Goal: Task Accomplishment & Management: Manage account settings

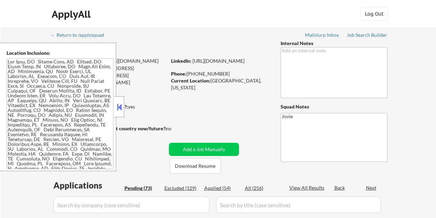
select select ""pending""
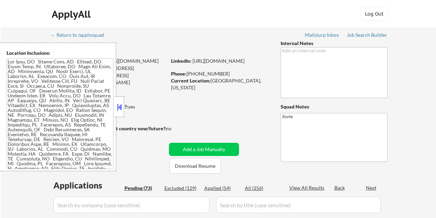
select select ""pending""
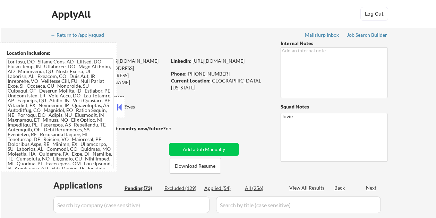
select select ""pending""
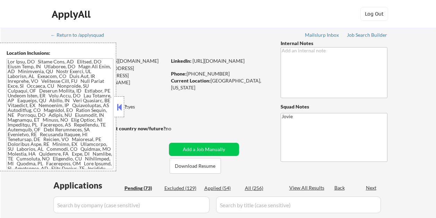
select select ""pending""
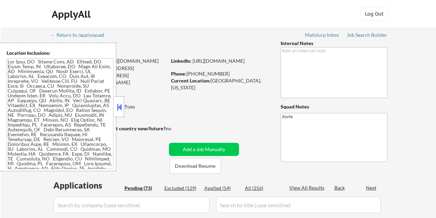
select select ""pending""
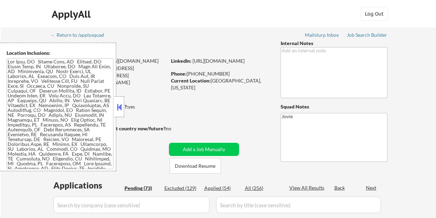
select select ""pending""
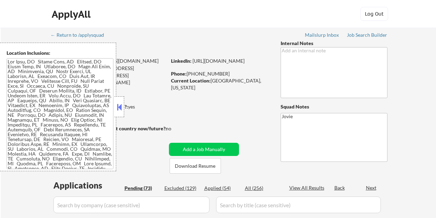
select select ""pending""
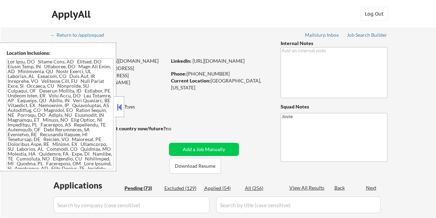
select select ""pending""
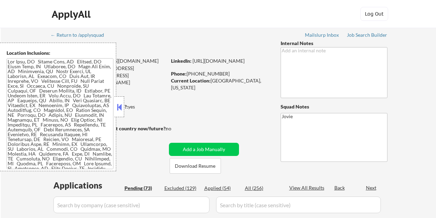
select select ""pending""
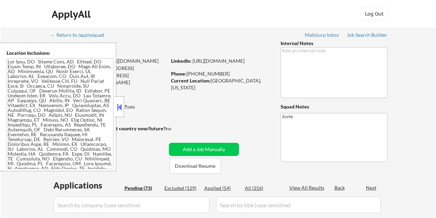
select select ""pending""
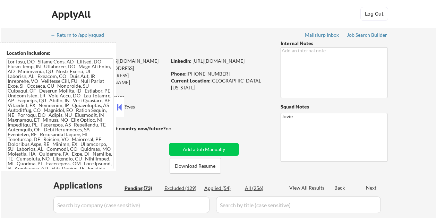
select select ""pending""
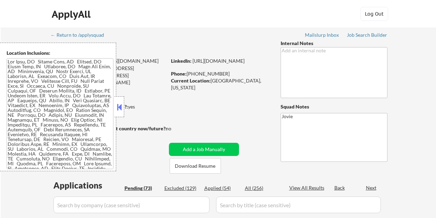
select select ""pending""
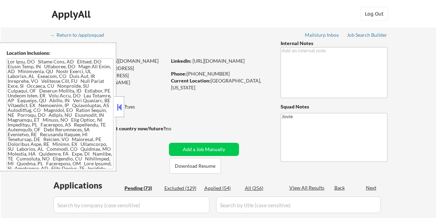
select select ""pending""
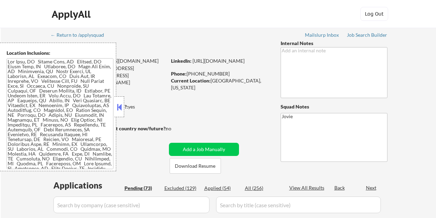
select select ""pending""
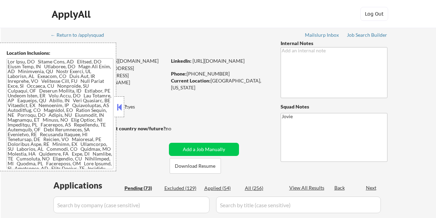
select select ""pending""
click at [118, 104] on button at bounding box center [119, 107] width 8 height 10
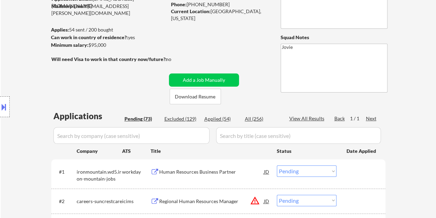
scroll to position [104, 0]
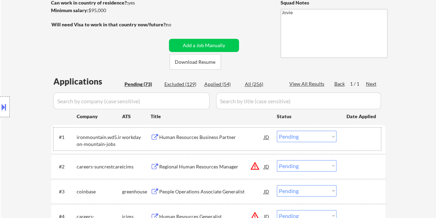
click at [356, 144] on div "#1 ironmountain.wd5.iron-mountain-jobs workday Human Resources Business Partner…" at bounding box center [216, 139] width 327 height 23
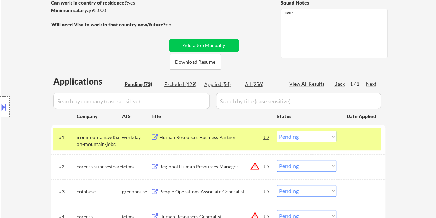
click at [365, 134] on div at bounding box center [361, 137] width 31 height 12
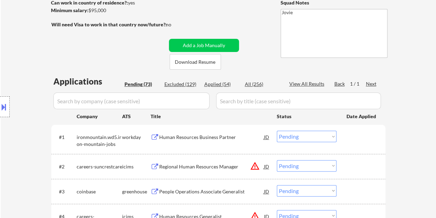
click at [374, 133] on div at bounding box center [361, 137] width 31 height 12
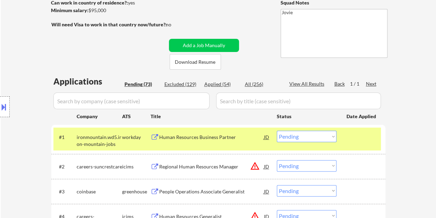
click at [220, 141] on div "Human Resources Business Partner" at bounding box center [211, 137] width 105 height 12
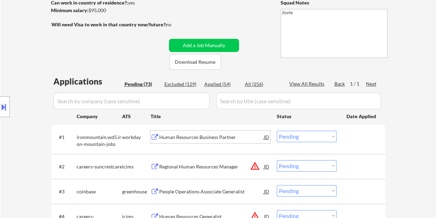
click at [344, 137] on div "#1 ironmountain.wd5.iron-mountain-jobs workday Human Resources Business Partner…" at bounding box center [216, 139] width 327 height 23
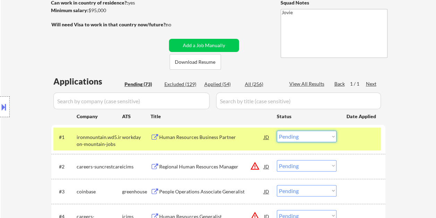
click at [329, 137] on select "Choose an option... Pending Applied Excluded (Questions) Excluded (Expired) Exc…" at bounding box center [307, 136] width 60 height 11
select select ""applied""
click at [277, 131] on select "Choose an option... Pending Applied Excluded (Questions) Excluded (Expired) Exc…" at bounding box center [307, 136] width 60 height 11
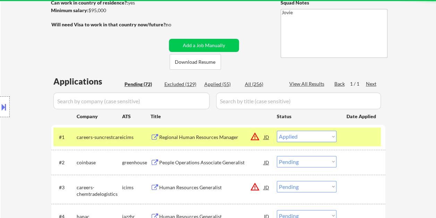
click at [361, 139] on div at bounding box center [361, 137] width 31 height 12
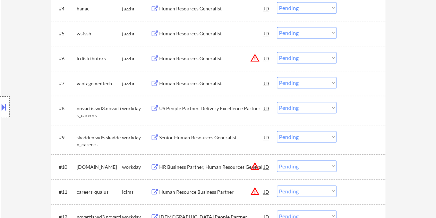
scroll to position [347, 0]
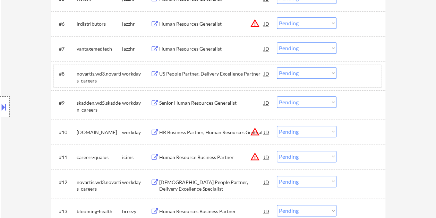
click at [369, 74] on div at bounding box center [361, 73] width 31 height 12
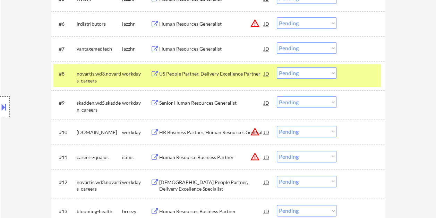
click at [239, 77] on div "US People Partner, Delivery Excellence Partner" at bounding box center [211, 73] width 105 height 7
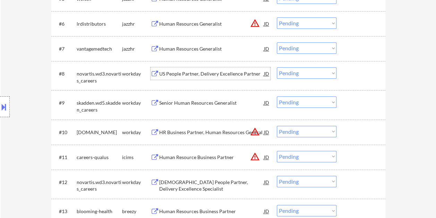
scroll to position [381, 0]
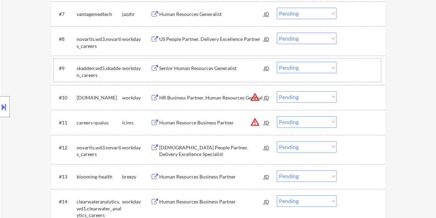
click at [365, 74] on div "#9 skadden.wd5.skadden_careers workday Senior Human Resources Generalist JD Cho…" at bounding box center [216, 70] width 327 height 23
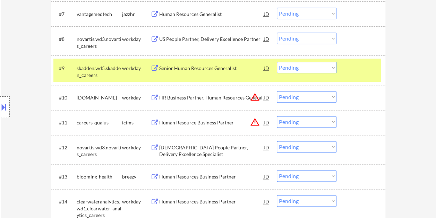
click at [198, 67] on div "Senior Human Resources Generalist" at bounding box center [211, 68] width 105 height 7
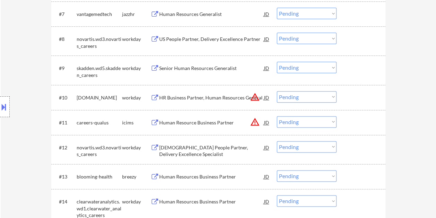
select select ""pending""
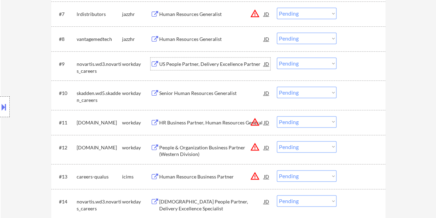
click at [377, 63] on div "#9 novartis.wd3.novartis_careers workday US People Partner, Delivery Excellence…" at bounding box center [216, 65] width 327 height 23
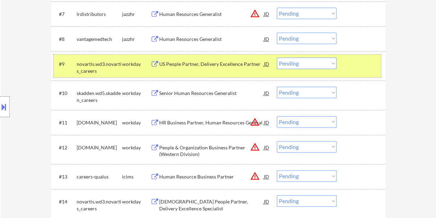
click at [314, 66] on select "Choose an option... Pending Applied Excluded (Questions) Excluded (Expired) Exc…" at bounding box center [307, 63] width 60 height 11
click at [277, 58] on select "Choose an option... Pending Applied Excluded (Questions) Excluded (Expired) Exc…" at bounding box center [307, 63] width 60 height 11
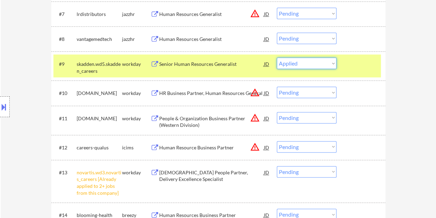
click at [308, 63] on select "Choose an option... Pending Applied Excluded (Questions) Excluded (Expired) Exc…" at bounding box center [307, 63] width 60 height 11
click at [277, 58] on select "Choose an option... Pending Applied Excluded (Questions) Excluded (Expired) Exc…" at bounding box center [307, 63] width 60 height 11
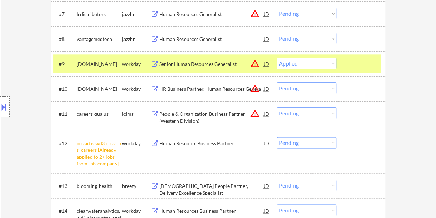
click at [360, 66] on div at bounding box center [361, 64] width 31 height 12
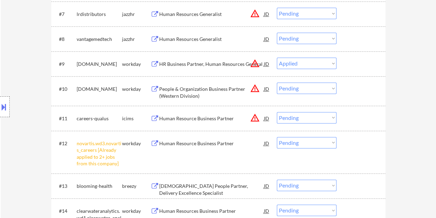
click at [361, 65] on div at bounding box center [361, 64] width 31 height 12
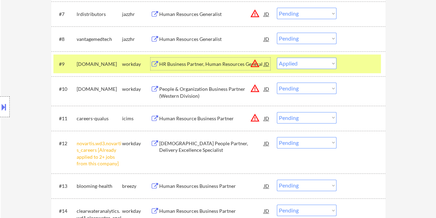
click at [231, 59] on div "HR Business Partner, Human Resources General" at bounding box center [211, 64] width 105 height 12
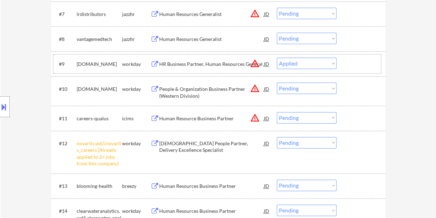
drag, startPoint x: 357, startPoint y: 65, endPoint x: 338, endPoint y: 67, distance: 19.1
click at [357, 65] on div at bounding box center [361, 64] width 31 height 12
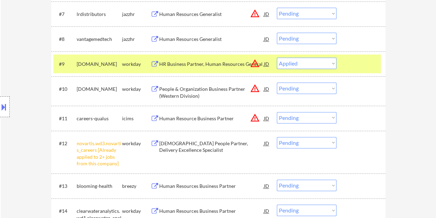
click at [334, 65] on select "Choose an option... Pending Applied Excluded (Questions) Excluded (Expired) Exc…" at bounding box center [307, 63] width 60 height 11
click at [277, 58] on select "Choose an option... Pending Applied Excluded (Questions) Excluded (Expired) Exc…" at bounding box center [307, 63] width 60 height 11
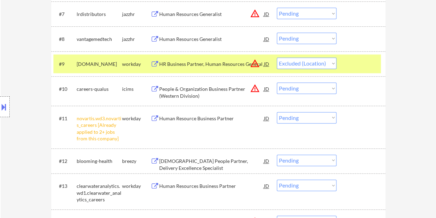
click at [350, 63] on div at bounding box center [361, 64] width 31 height 12
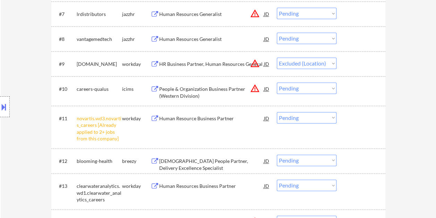
click at [354, 60] on div at bounding box center [361, 64] width 31 height 12
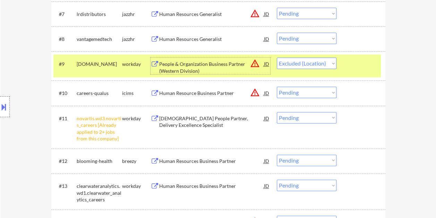
click at [214, 60] on div "People & Organization Business Partner (Western Division)" at bounding box center [211, 66] width 105 height 17
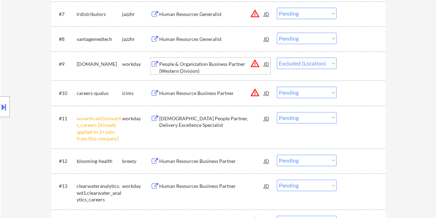
click at [352, 65] on div at bounding box center [361, 64] width 31 height 12
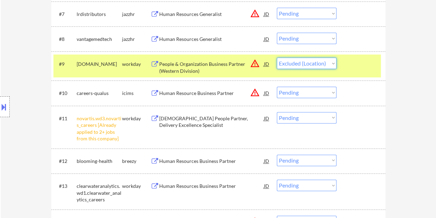
click at [330, 64] on select "Choose an option... Pending Applied Excluded (Questions) Excluded (Expired) Exc…" at bounding box center [307, 63] width 60 height 11
select select ""excluded__bad_match_""
click at [277, 58] on select "Choose an option... Pending Applied Excluded (Questions) Excluded (Expired) Exc…" at bounding box center [307, 63] width 60 height 11
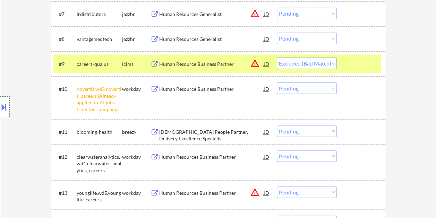
click at [374, 66] on div at bounding box center [361, 64] width 31 height 12
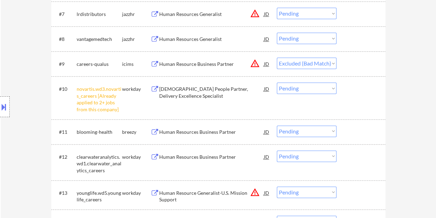
scroll to position [416, 0]
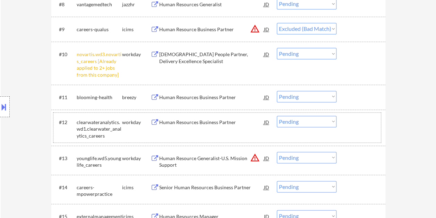
drag, startPoint x: 353, startPoint y: 121, endPoint x: 180, endPoint y: 114, distance: 173.1
click at [353, 121] on div at bounding box center [361, 122] width 31 height 12
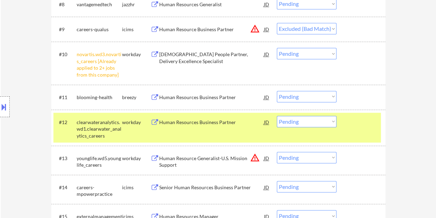
click at [170, 121] on div "Human Resources Business Partner" at bounding box center [211, 122] width 105 height 7
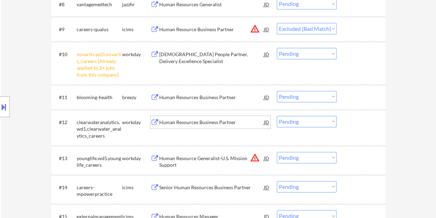
click at [360, 123] on div at bounding box center [361, 122] width 31 height 12
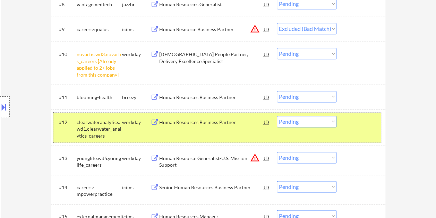
click at [312, 125] on select "Choose an option... Pending Applied Excluded (Questions) Excluded (Expired) Exc…" at bounding box center [307, 121] width 60 height 11
click at [277, 116] on select "Choose an option... Pending Applied Excluded (Questions) Excluded (Expired) Exc…" at bounding box center [307, 121] width 60 height 11
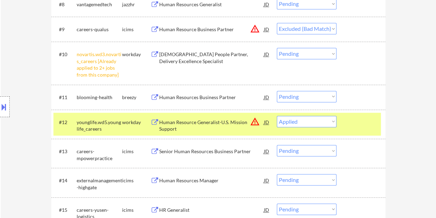
click at [344, 122] on div "#12 younglife.wd5.younglife_careers workday Human Resource Generalist-U.S. Miss…" at bounding box center [216, 124] width 327 height 23
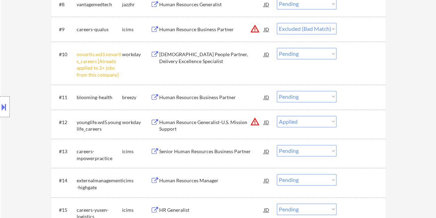
click at [352, 121] on div at bounding box center [361, 122] width 31 height 12
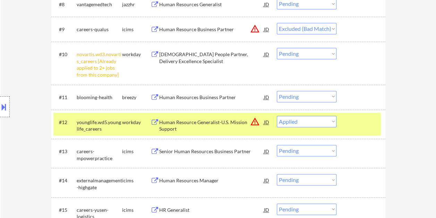
click at [171, 121] on div "Human Resource Generalist-U.S. Mission Support" at bounding box center [211, 126] width 105 height 14
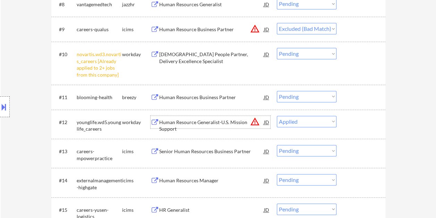
click at [353, 123] on div at bounding box center [361, 122] width 31 height 12
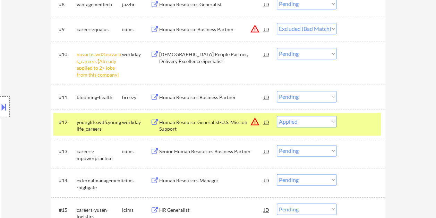
click at [334, 122] on select "Choose an option... Pending Applied Excluded (Questions) Excluded (Expired) Exc…" at bounding box center [307, 121] width 60 height 11
select select ""excluded__salary_""
click at [277, 116] on select "Choose an option... Pending Applied Excluded (Questions) Excluded (Expired) Exc…" at bounding box center [307, 121] width 60 height 11
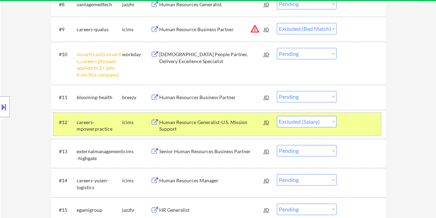
click at [359, 120] on div at bounding box center [361, 122] width 31 height 12
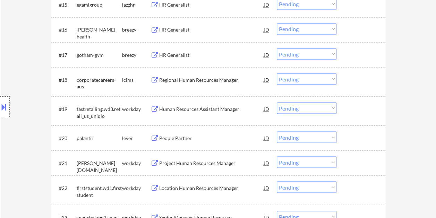
scroll to position [624, 0]
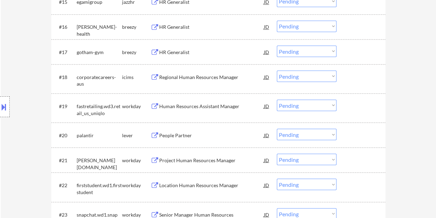
click at [363, 107] on div at bounding box center [361, 105] width 31 height 12
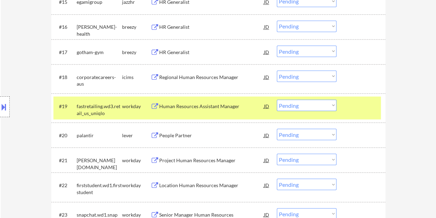
click at [223, 103] on div "Human Resources Assistant Manager" at bounding box center [211, 106] width 105 height 7
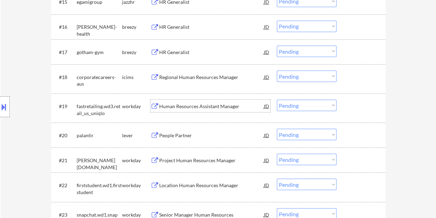
click at [354, 106] on div at bounding box center [361, 105] width 31 height 12
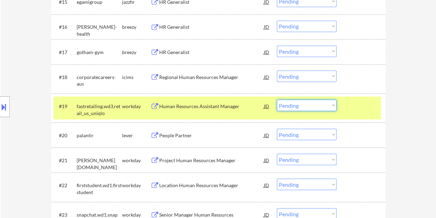
click at [332, 104] on select "Choose an option... Pending Applied Excluded (Questions) Excluded (Expired) Exc…" at bounding box center [307, 104] width 60 height 11
click at [277, 99] on select "Choose an option... Pending Applied Excluded (Questions) Excluded (Expired) Exc…" at bounding box center [307, 104] width 60 height 11
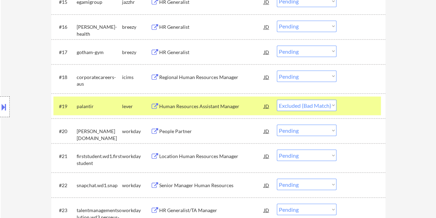
click at [357, 104] on div at bounding box center [361, 105] width 31 height 12
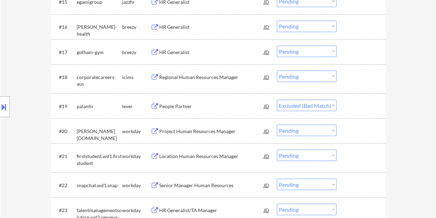
click at [360, 104] on div at bounding box center [361, 105] width 31 height 12
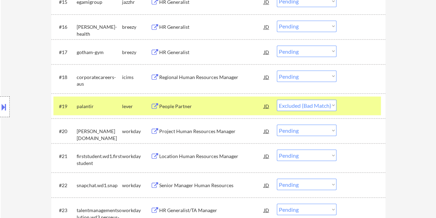
click at [203, 106] on div "People Partner" at bounding box center [211, 106] width 105 height 7
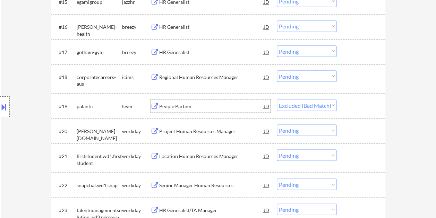
click at [359, 98] on div "#19 palantir lever People Partner [PERSON_NAME] an option... Pending Applied Ex…" at bounding box center [216, 105] width 327 height 19
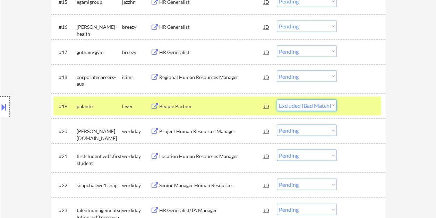
click at [333, 105] on select "Choose an option... Pending Applied Excluded (Questions) Excluded (Expired) Exc…" at bounding box center [307, 104] width 60 height 11
click at [277, 99] on select "Choose an option... Pending Applied Excluded (Questions) Excluded (Expired) Exc…" at bounding box center [307, 104] width 60 height 11
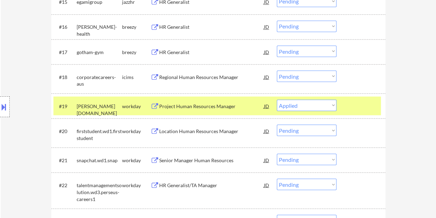
click at [354, 105] on div at bounding box center [361, 105] width 31 height 12
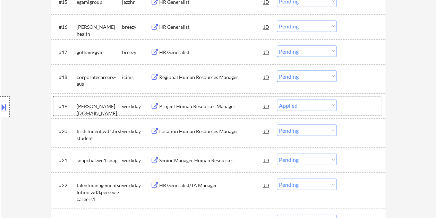
click at [356, 106] on div at bounding box center [361, 105] width 31 height 12
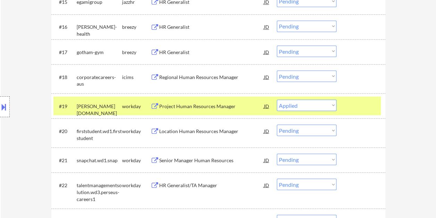
click at [356, 106] on div at bounding box center [361, 105] width 31 height 12
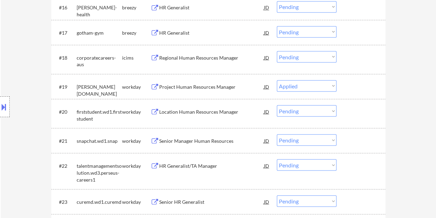
scroll to position [659, 0]
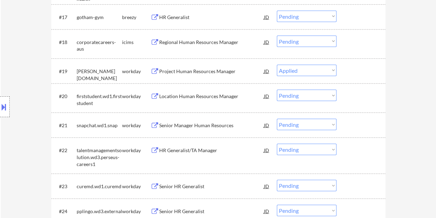
click at [354, 71] on div at bounding box center [361, 71] width 31 height 12
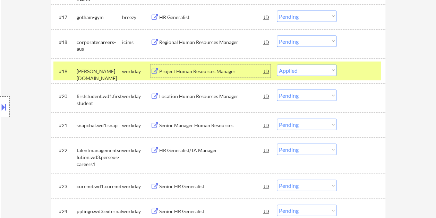
click at [197, 73] on div "Project Human Resources Manager" at bounding box center [211, 71] width 105 height 7
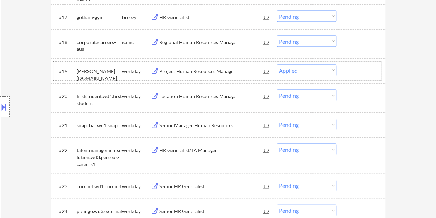
click at [351, 75] on div at bounding box center [361, 71] width 31 height 12
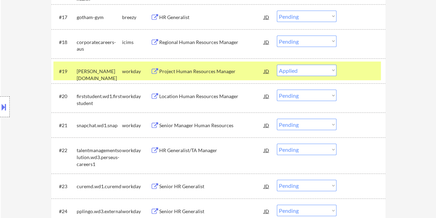
click at [332, 72] on select "Choose an option... Pending Applied Excluded (Questions) Excluded (Expired) Exc…" at bounding box center [307, 70] width 60 height 11
select select ""applied""
click at [277, 65] on select "Choose an option... Pending Applied Excluded (Questions) Excluded (Expired) Exc…" at bounding box center [307, 70] width 60 height 11
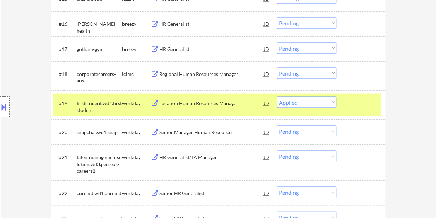
scroll to position [624, 0]
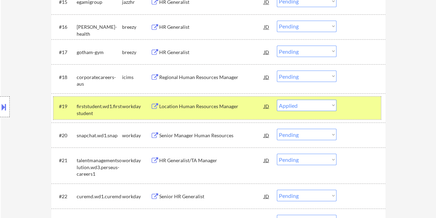
click at [365, 110] on div at bounding box center [361, 105] width 31 height 12
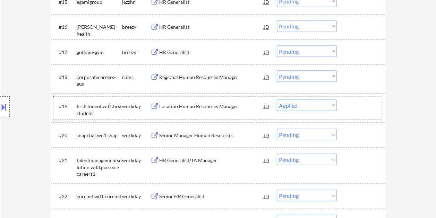
click at [355, 107] on div at bounding box center [361, 105] width 31 height 12
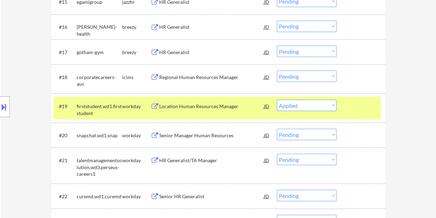
click at [354, 107] on div at bounding box center [361, 105] width 31 height 12
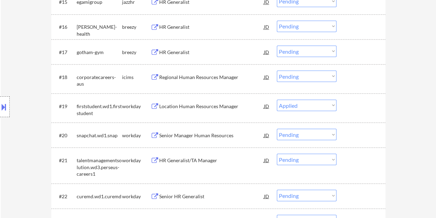
click at [346, 137] on div at bounding box center [361, 135] width 31 height 12
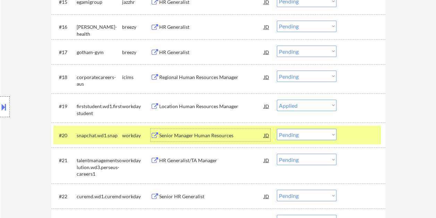
click at [206, 132] on div "Senior Manager Human Resources" at bounding box center [211, 135] width 105 height 7
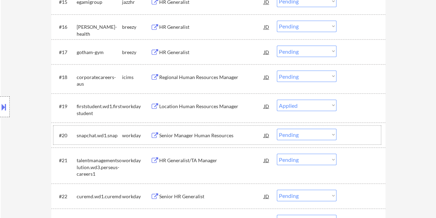
click at [351, 133] on div at bounding box center [361, 135] width 31 height 12
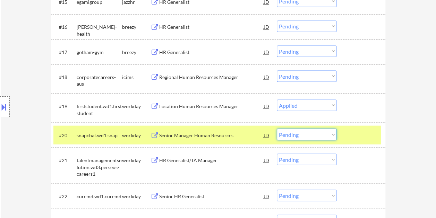
click at [333, 133] on select "Choose an option... Pending Applied Excluded (Questions) Excluded (Expired) Exc…" at bounding box center [307, 134] width 60 height 11
click at [277, 129] on select "Choose an option... Pending Applied Excluded (Questions) Excluded (Expired) Exc…" at bounding box center [307, 134] width 60 height 11
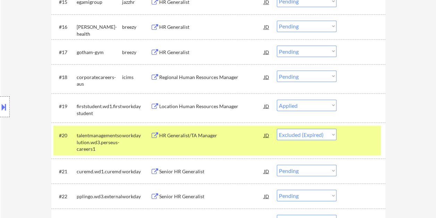
click at [362, 132] on div at bounding box center [361, 135] width 31 height 12
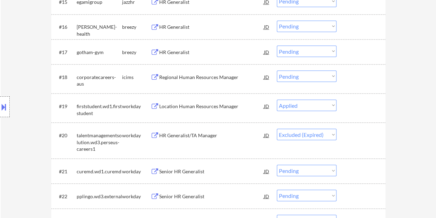
click at [360, 134] on div at bounding box center [361, 135] width 31 height 12
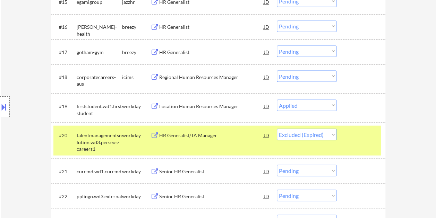
click at [221, 137] on div "HR Generalist/TA Manager" at bounding box center [211, 135] width 105 height 7
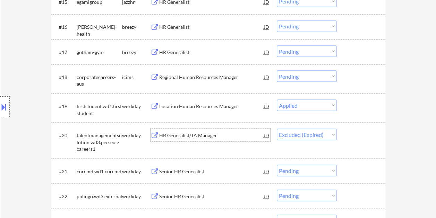
click at [353, 133] on div at bounding box center [361, 135] width 31 height 12
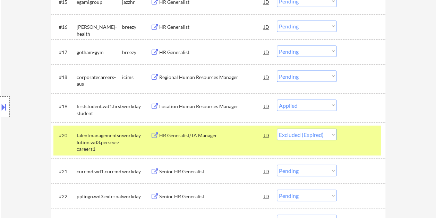
click at [329, 133] on select "Choose an option... Pending Applied Excluded (Questions) Excluded (Expired) Exc…" at bounding box center [307, 134] width 60 height 11
select select ""excluded__expired_""
click at [277, 129] on select "Choose an option... Pending Applied Excluded (Questions) Excluded (Expired) Exc…" at bounding box center [307, 134] width 60 height 11
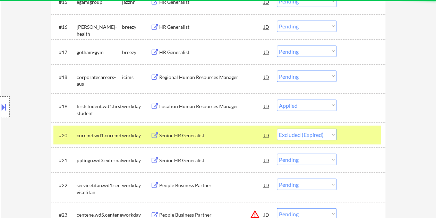
click at [349, 129] on div at bounding box center [361, 135] width 31 height 12
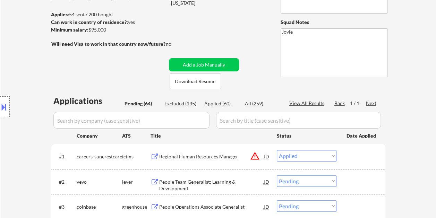
scroll to position [0, 0]
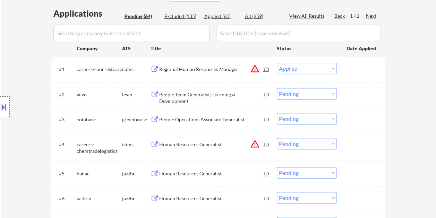
scroll to position [173, 0]
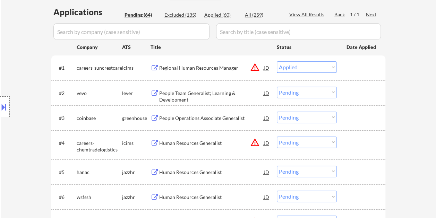
click at [366, 92] on div at bounding box center [361, 93] width 31 height 12
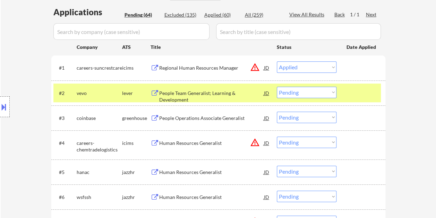
click at [206, 93] on div "People Team Generalist; Learning & Development" at bounding box center [211, 97] width 105 height 14
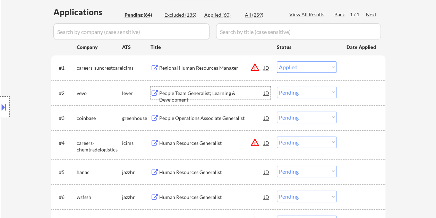
click at [353, 93] on div at bounding box center [361, 93] width 31 height 12
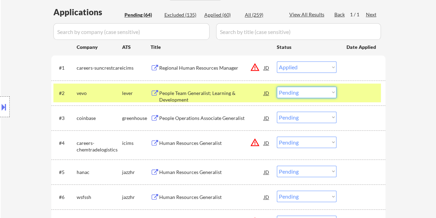
click at [333, 92] on select "Choose an option... Pending Applied Excluded (Questions) Excluded (Expired) Exc…" at bounding box center [307, 92] width 60 height 11
select select ""applied""
click at [277, 87] on select "Choose an option... Pending Applied Excluded (Questions) Excluded (Expired) Exc…" at bounding box center [307, 92] width 60 height 11
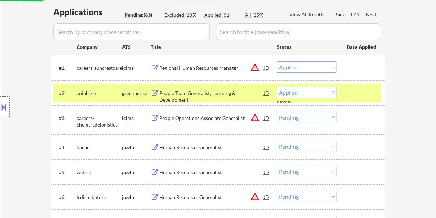
click at [359, 91] on div at bounding box center [361, 93] width 31 height 12
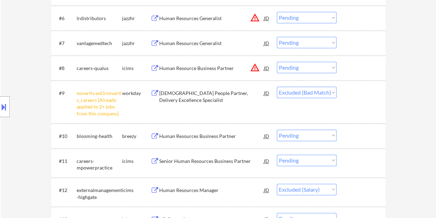
scroll to position [390, 0]
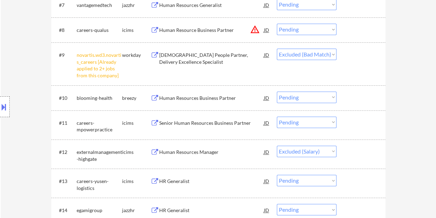
drag, startPoint x: 351, startPoint y: 98, endPoint x: 343, endPoint y: 98, distance: 8.3
click at [350, 98] on div at bounding box center [361, 98] width 31 height 12
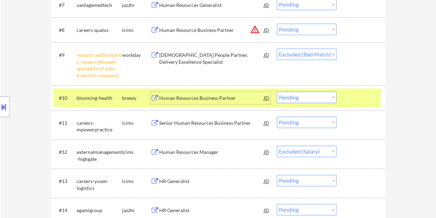
click at [189, 99] on div "Human Resources Business Partner" at bounding box center [211, 98] width 105 height 7
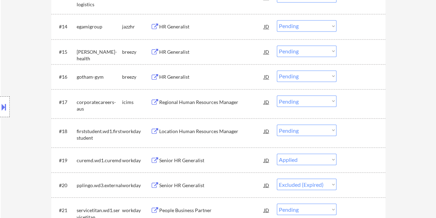
scroll to position [598, 0]
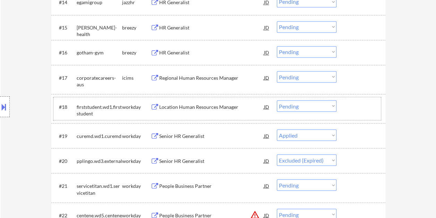
click at [356, 106] on div at bounding box center [361, 106] width 31 height 12
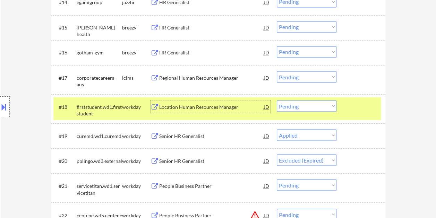
click at [160, 110] on div "Location Human Resources Manager" at bounding box center [211, 106] width 105 height 7
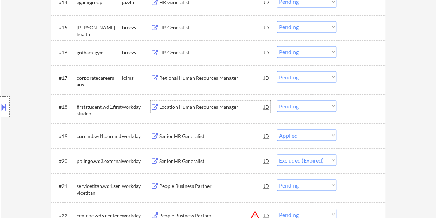
drag, startPoint x: 351, startPoint y: 102, endPoint x: 347, endPoint y: 103, distance: 4.5
click at [352, 102] on div at bounding box center [361, 106] width 31 height 12
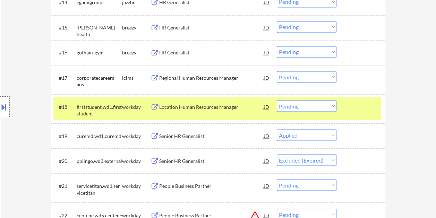
click at [327, 107] on select "Choose an option... Pending Applied Excluded (Questions) Excluded (Expired) Exc…" at bounding box center [307, 105] width 60 height 11
click at [277, 100] on select "Choose an option... Pending Applied Excluded (Questions) Excluded (Expired) Exc…" at bounding box center [307, 105] width 60 height 11
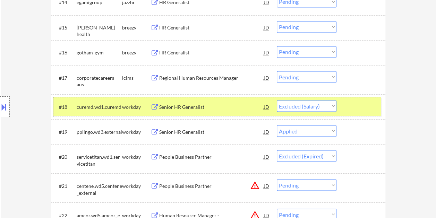
click at [371, 105] on div at bounding box center [361, 106] width 31 height 12
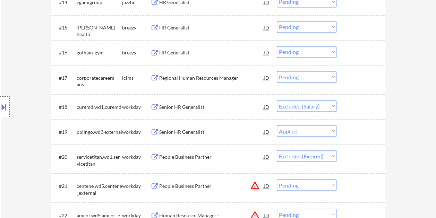
drag, startPoint x: 369, startPoint y: 105, endPoint x: 363, endPoint y: 105, distance: 6.9
click at [370, 105] on div at bounding box center [361, 106] width 31 height 12
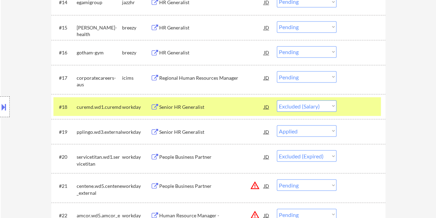
click at [226, 106] on div "Senior HR Generalist" at bounding box center [211, 106] width 105 height 7
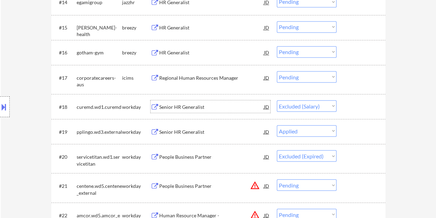
drag, startPoint x: 349, startPoint y: 101, endPoint x: 339, endPoint y: 103, distance: 10.3
click at [349, 101] on div at bounding box center [361, 106] width 31 height 12
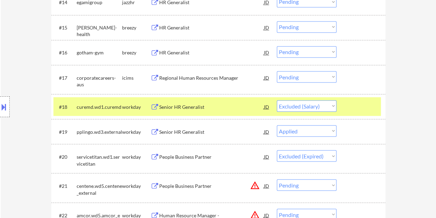
click at [332, 104] on select "Choose an option... Pending Applied Excluded (Questions) Excluded (Expired) Exc…" at bounding box center [307, 105] width 60 height 11
click at [277, 100] on select "Choose an option... Pending Applied Excluded (Questions) Excluded (Expired) Exc…" at bounding box center [307, 105] width 60 height 11
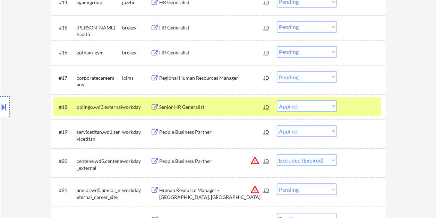
click at [367, 99] on div "#18 pplingo.wd3.external workday Senior HR Generalist JD Choose an option... Pe…" at bounding box center [216, 106] width 327 height 19
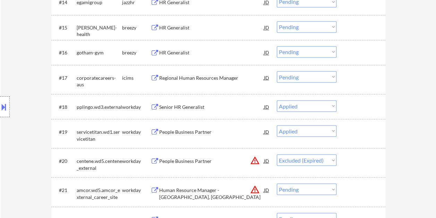
click at [366, 106] on div at bounding box center [361, 106] width 31 height 12
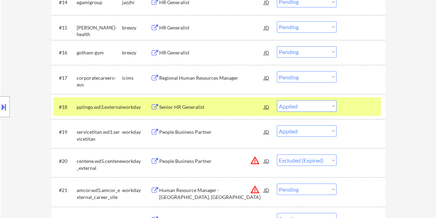
click at [186, 105] on div "Senior HR Generalist" at bounding box center [211, 106] width 105 height 7
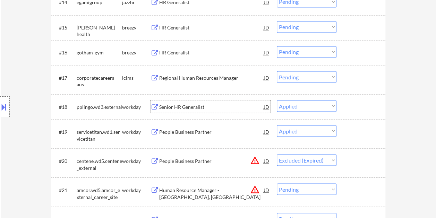
click at [342, 102] on div "#18 pplingo.wd3.external workday Senior HR Generalist JD Choose an option... Pe…" at bounding box center [216, 106] width 327 height 19
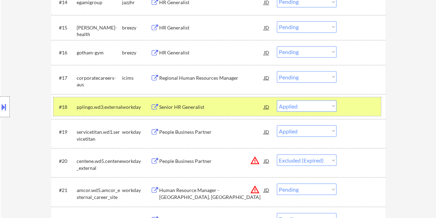
click at [324, 110] on select "Choose an option... Pending Applied Excluded (Questions) Excluded (Expired) Exc…" at bounding box center [307, 105] width 60 height 11
click at [277, 100] on select "Choose an option... Pending Applied Excluded (Questions) Excluded (Expired) Exc…" at bounding box center [307, 105] width 60 height 11
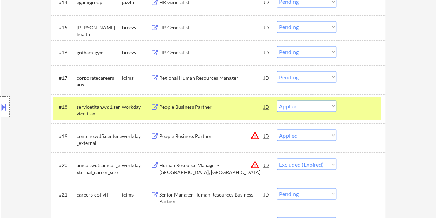
click at [349, 105] on div at bounding box center [361, 106] width 31 height 12
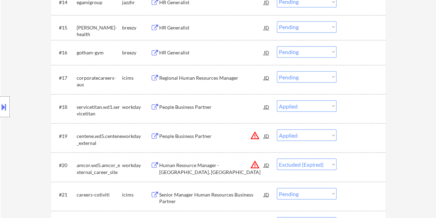
click at [353, 104] on div at bounding box center [361, 106] width 31 height 12
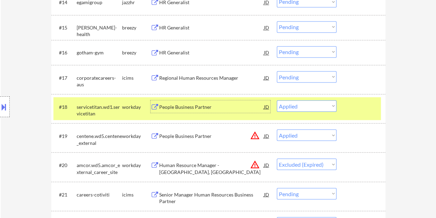
click at [204, 105] on div "People Business Partner" at bounding box center [211, 106] width 105 height 7
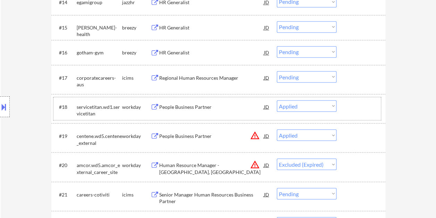
drag, startPoint x: 372, startPoint y: 107, endPoint x: 353, endPoint y: 110, distance: 18.6
click at [364, 109] on div at bounding box center [361, 106] width 31 height 12
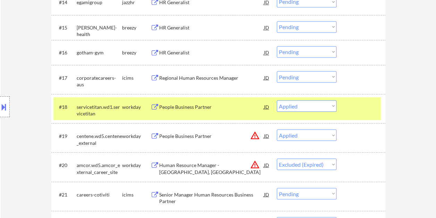
click at [332, 106] on select "Choose an option... Pending Applied Excluded (Questions) Excluded (Expired) Exc…" at bounding box center [307, 105] width 60 height 11
click at [277, 100] on select "Choose an option... Pending Applied Excluded (Questions) Excluded (Expired) Exc…" at bounding box center [307, 105] width 60 height 11
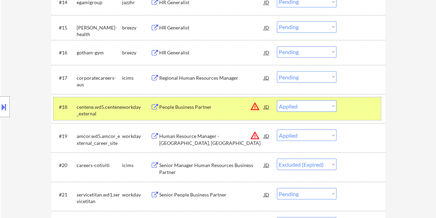
click at [342, 111] on div "#18 centene.wd5.centene_external workday People Business Partner JD warning_amb…" at bounding box center [216, 108] width 327 height 23
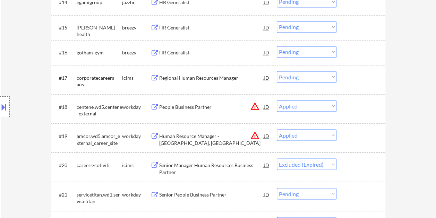
click at [352, 110] on div at bounding box center [361, 106] width 31 height 12
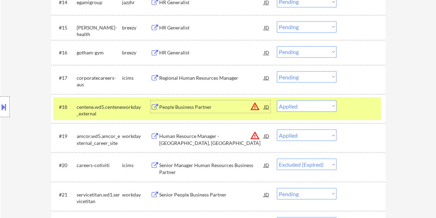
click at [198, 106] on div "People Business Partner" at bounding box center [211, 106] width 105 height 7
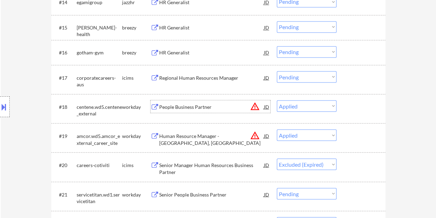
drag, startPoint x: 350, startPoint y: 101, endPoint x: 345, endPoint y: 102, distance: 5.0
click at [350, 101] on div at bounding box center [361, 106] width 31 height 12
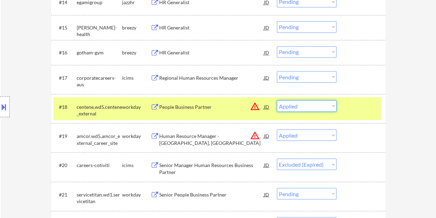
click at [325, 108] on select "Choose an option... Pending Applied Excluded (Questions) Excluded (Expired) Exc…" at bounding box center [307, 105] width 60 height 11
click at [277, 100] on select "Choose an option... Pending Applied Excluded (Questions) Excluded (Expired) Exc…" at bounding box center [307, 105] width 60 height 11
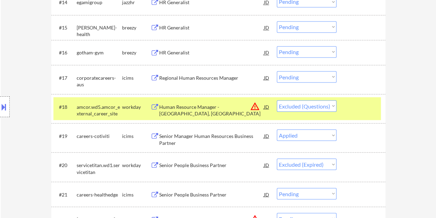
click at [355, 103] on div at bounding box center [361, 106] width 31 height 12
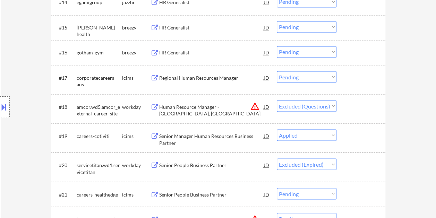
click at [355, 103] on div at bounding box center [361, 106] width 31 height 12
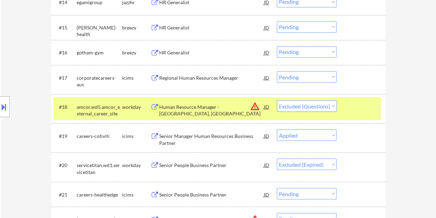
click at [223, 108] on div "Human Resource Manager - [GEOGRAPHIC_DATA], [GEOGRAPHIC_DATA]" at bounding box center [211, 110] width 105 height 14
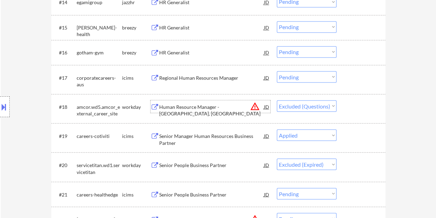
click at [345, 104] on div "#18 amcor.wd5.amcor_external_career_site workday Human Resource Manager - [GEOG…" at bounding box center [216, 108] width 327 height 23
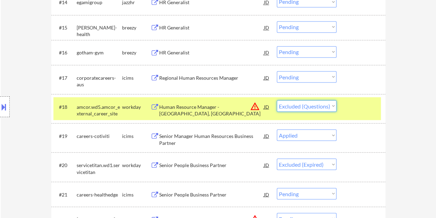
click at [334, 105] on select "Choose an option... Pending Applied Excluded (Questions) Excluded (Expired) Exc…" at bounding box center [307, 105] width 60 height 11
select select ""excluded__bad_match_""
click at [277, 100] on select "Choose an option... Pending Applied Excluded (Questions) Excluded (Expired) Exc…" at bounding box center [307, 105] width 60 height 11
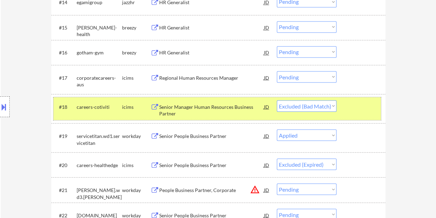
click at [362, 108] on div at bounding box center [361, 106] width 31 height 12
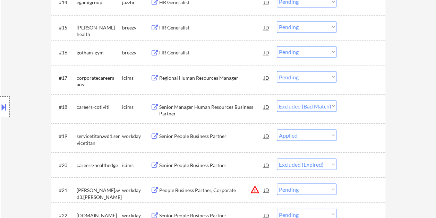
click at [362, 135] on div at bounding box center [361, 135] width 31 height 12
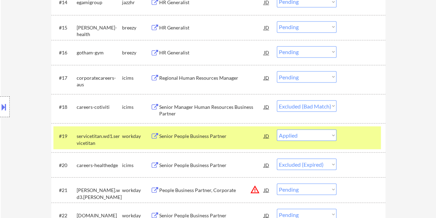
click at [216, 140] on div "Senior People Business Partner" at bounding box center [211, 135] width 105 height 12
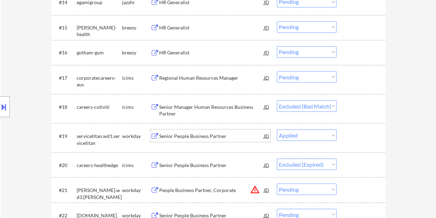
click at [355, 135] on div at bounding box center [361, 135] width 31 height 12
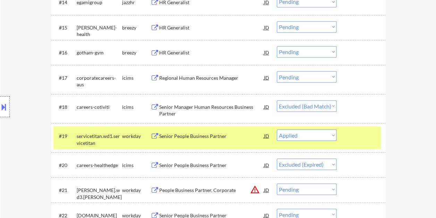
click at [333, 134] on select "Choose an option... Pending Applied Excluded (Questions) Excluded (Expired) Exc…" at bounding box center [307, 134] width 60 height 11
select select ""applied""
click at [277, 129] on select "Choose an option... Pending Applied Excluded (Questions) Excluded (Expired) Exc…" at bounding box center [307, 134] width 60 height 11
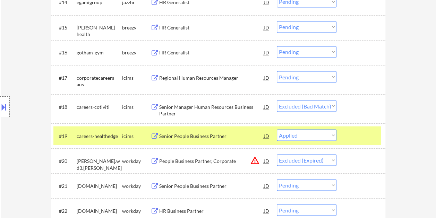
click at [342, 136] on div "#19 careers-healthedge icims Senior People Business Partner JD warning_amber Ch…" at bounding box center [216, 135] width 327 height 19
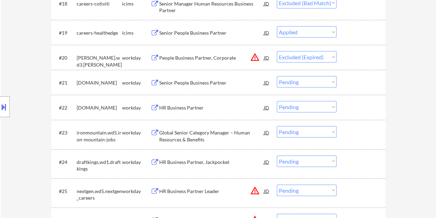
scroll to position [702, 0]
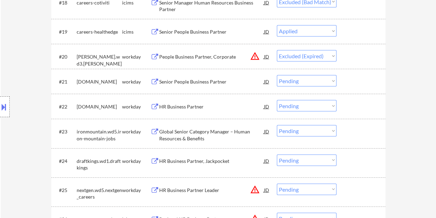
click at [354, 54] on div at bounding box center [361, 56] width 31 height 12
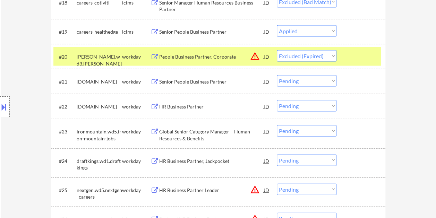
click at [203, 54] on div "People Business Partner, Corporate" at bounding box center [211, 56] width 105 height 7
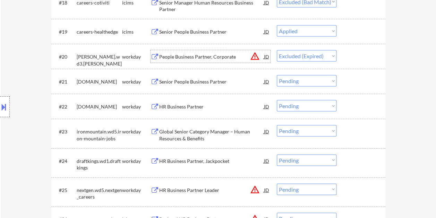
drag, startPoint x: 346, startPoint y: 55, endPoint x: 342, endPoint y: 58, distance: 5.0
click at [346, 55] on div at bounding box center [361, 56] width 31 height 12
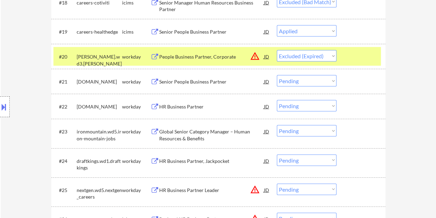
click at [323, 60] on select "Choose an option... Pending Applied Excluded (Questions) Excluded (Expired) Exc…" at bounding box center [307, 55] width 60 height 11
click at [277, 50] on select "Choose an option... Pending Applied Excluded (Questions) Excluded (Expired) Exc…" at bounding box center [307, 55] width 60 height 11
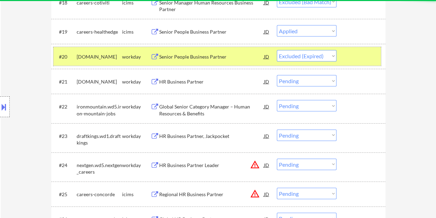
click at [348, 50] on div at bounding box center [361, 56] width 31 height 12
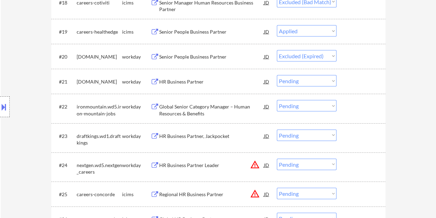
click at [356, 55] on div at bounding box center [361, 56] width 31 height 12
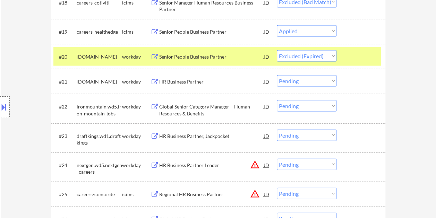
click at [210, 58] on div "Senior People Business Partner" at bounding box center [211, 56] width 105 height 7
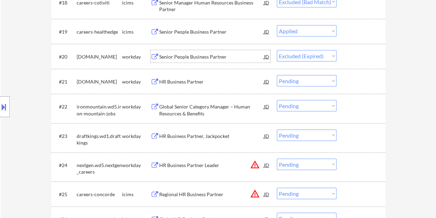
click at [365, 58] on div at bounding box center [361, 56] width 31 height 12
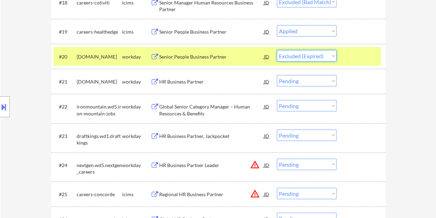
click at [335, 55] on select "Choose an option... Pending Applied Excluded (Questions) Excluded (Expired) Exc…" at bounding box center [307, 55] width 60 height 11
click at [277, 50] on select "Choose an option... Pending Applied Excluded (Questions) Excluded (Expired) Exc…" at bounding box center [307, 55] width 60 height 11
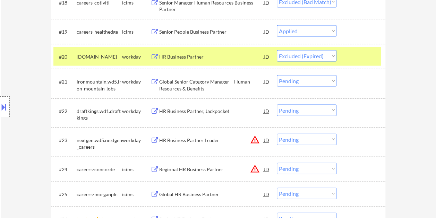
click at [347, 56] on div at bounding box center [361, 56] width 31 height 12
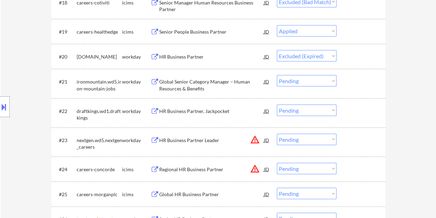
click at [354, 56] on div at bounding box center [361, 56] width 31 height 12
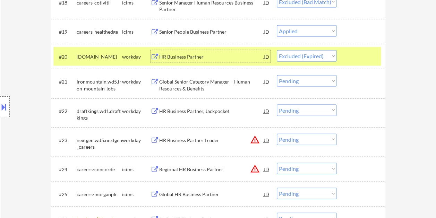
click at [222, 54] on div "HR Business Partner" at bounding box center [211, 56] width 105 height 7
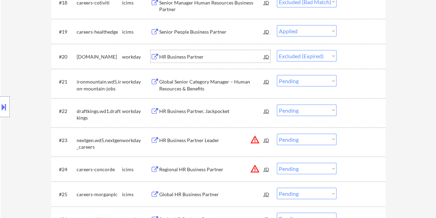
click at [356, 60] on div at bounding box center [361, 56] width 31 height 12
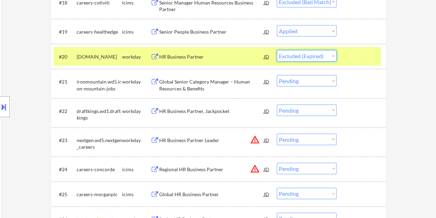
click at [334, 57] on select "Choose an option... Pending Applied Excluded (Questions) Excluded (Expired) Exc…" at bounding box center [307, 55] width 60 height 11
click at [277, 50] on select "Choose an option... Pending Applied Excluded (Questions) Excluded (Expired) Exc…" at bounding box center [307, 55] width 60 height 11
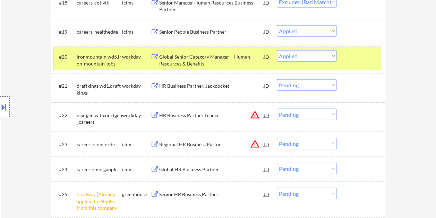
click at [344, 49] on div "#20 ironmountain.wd5.iron-mountain-jobs workday Global Senior Category Manager …" at bounding box center [216, 58] width 327 height 23
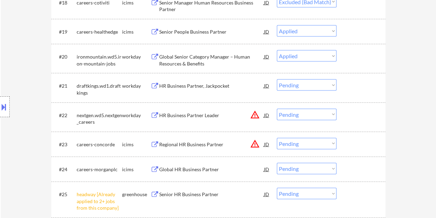
click at [362, 57] on div at bounding box center [361, 56] width 31 height 12
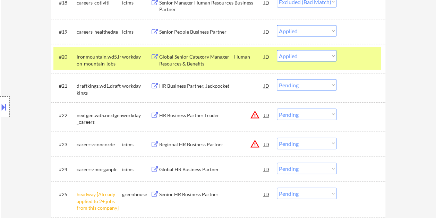
click at [207, 59] on div "Global Senior Category Manager – Human Resources & Benefits" at bounding box center [211, 60] width 105 height 14
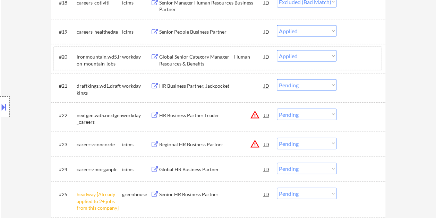
click at [349, 62] on div at bounding box center [361, 56] width 31 height 12
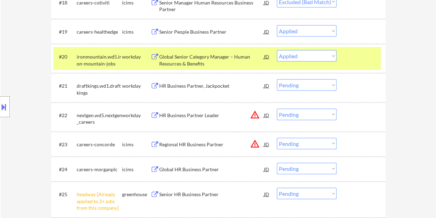
click at [332, 54] on select "Choose an option... Pending Applied Excluded (Questions) Excluded (Expired) Exc…" at bounding box center [307, 55] width 60 height 11
click at [277, 50] on select "Choose an option... Pending Applied Excluded (Questions) Excluded (Expired) Exc…" at bounding box center [307, 55] width 60 height 11
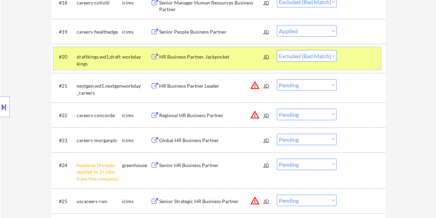
click at [346, 57] on div at bounding box center [361, 56] width 31 height 12
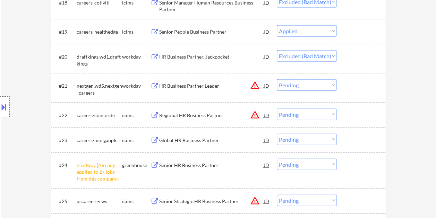
click at [350, 53] on div at bounding box center [361, 56] width 31 height 12
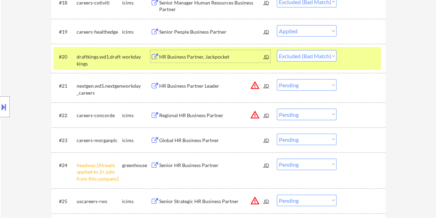
click at [223, 53] on div "HR Business Partner, Jackpocket" at bounding box center [211, 56] width 105 height 12
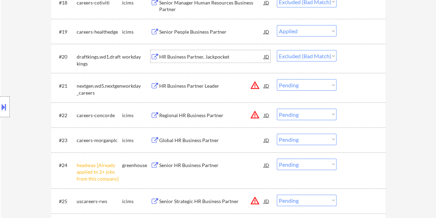
click at [351, 55] on div at bounding box center [361, 56] width 31 height 12
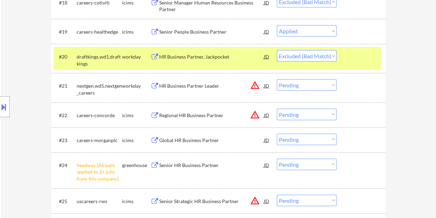
click at [331, 55] on select "Choose an option... Pending Applied Excluded (Questions) Excluded (Expired) Exc…" at bounding box center [307, 55] width 60 height 11
click at [277, 50] on select "Choose an option... Pending Applied Excluded (Questions) Excluded (Expired) Exc…" at bounding box center [307, 55] width 60 height 11
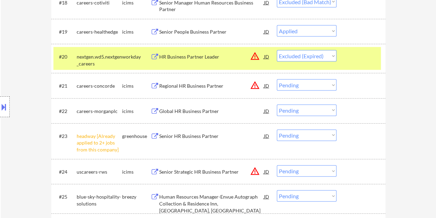
click at [360, 52] on div at bounding box center [361, 56] width 31 height 12
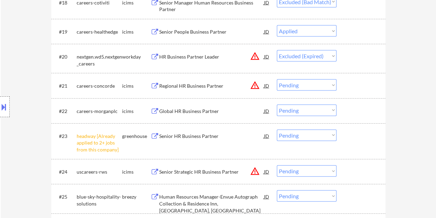
click at [360, 53] on div at bounding box center [361, 56] width 31 height 12
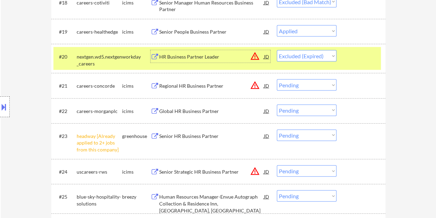
click at [206, 55] on div "HR Business Partner Leader" at bounding box center [211, 56] width 105 height 7
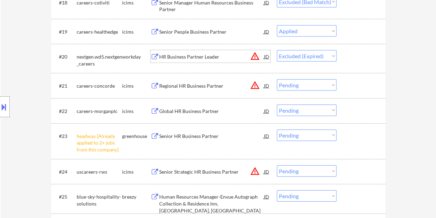
drag, startPoint x: 357, startPoint y: 62, endPoint x: 349, endPoint y: 60, distance: 8.7
click at [357, 62] on div at bounding box center [361, 56] width 31 height 12
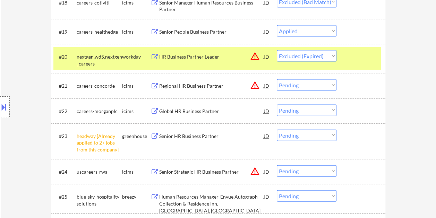
click at [333, 58] on select "Choose an option... Pending Applied Excluded (Questions) Excluded (Expired) Exc…" at bounding box center [307, 55] width 60 height 11
select select ""applied""
click at [277, 50] on select "Choose an option... Pending Applied Excluded (Questions) Excluded (Expired) Exc…" at bounding box center [307, 55] width 60 height 11
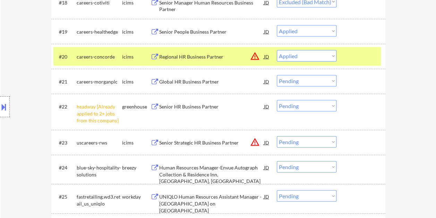
click at [370, 55] on div at bounding box center [361, 56] width 31 height 12
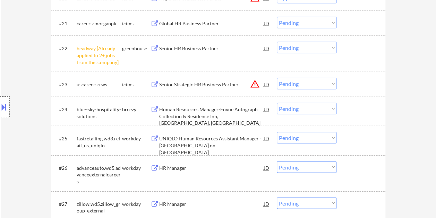
scroll to position [772, 0]
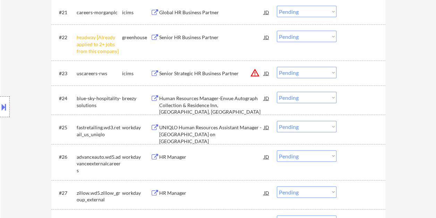
drag, startPoint x: 355, startPoint y: 131, endPoint x: 312, endPoint y: 130, distance: 43.0
click at [355, 131] on div at bounding box center [361, 127] width 31 height 12
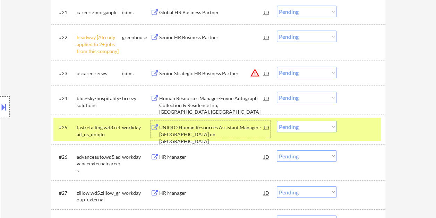
click at [246, 126] on div "UNIQLO Human Resources Assistant Manager - [GEOGRAPHIC_DATA] on [GEOGRAPHIC_DAT…" at bounding box center [211, 134] width 105 height 20
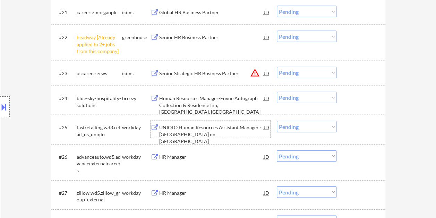
click at [339, 128] on div "#25 fastretailing.wd3.retail_us_uniqlo workday UNIQLO Human Resources Assistant…" at bounding box center [216, 129] width 327 height 23
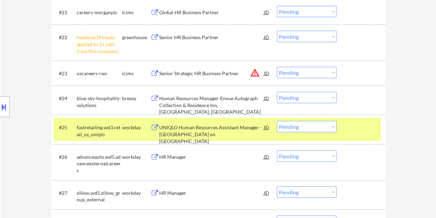
click at [333, 127] on select "Choose an option... Pending Applied Excluded (Questions) Excluded (Expired) Exc…" at bounding box center [307, 126] width 60 height 11
click at [277, 121] on select "Choose an option... Pending Applied Excluded (Questions) Excluded (Expired) Exc…" at bounding box center [307, 126] width 60 height 11
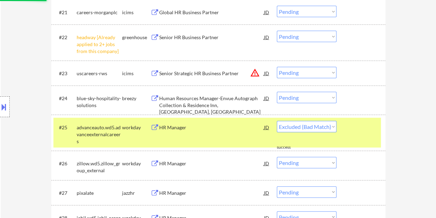
click at [363, 129] on div at bounding box center [361, 127] width 31 height 12
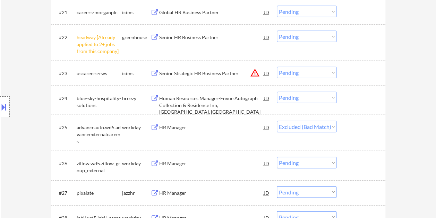
click at [364, 128] on div at bounding box center [361, 127] width 31 height 12
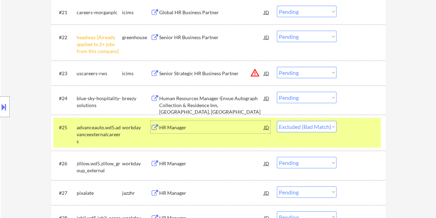
click at [232, 124] on div "HR Manager" at bounding box center [211, 127] width 105 height 7
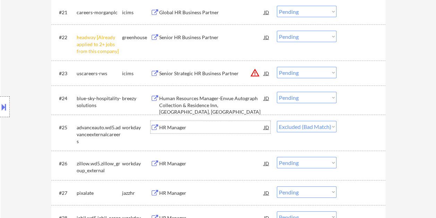
click at [361, 128] on div at bounding box center [361, 127] width 31 height 12
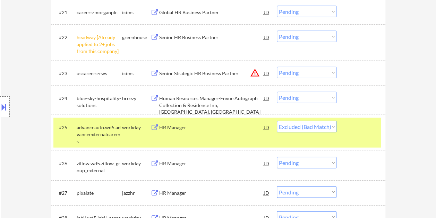
click at [330, 125] on select "Choose an option... Pending Applied Excluded (Questions) Excluded (Expired) Exc…" at bounding box center [307, 126] width 60 height 11
click at [277, 121] on select "Choose an option... Pending Applied Excluded (Questions) Excluded (Expired) Exc…" at bounding box center [307, 126] width 60 height 11
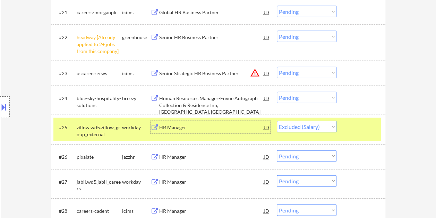
click at [221, 130] on div "HR Manager" at bounding box center [211, 127] width 105 height 7
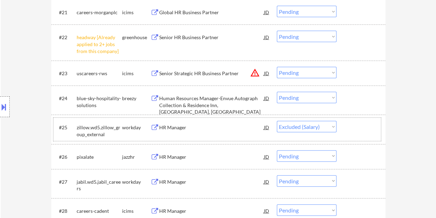
click at [344, 129] on div "#25 zillow.wd5.zillow_group_external workday HR Manager JD warning_amber Choose…" at bounding box center [216, 129] width 327 height 23
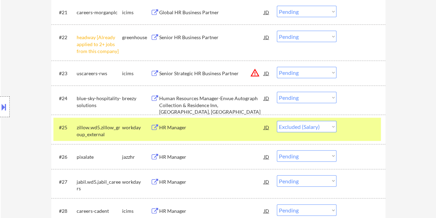
click at [332, 125] on select "Choose an option... Pending Applied Excluded (Questions) Excluded (Expired) Exc…" at bounding box center [307, 126] width 60 height 11
select select ""excluded__expired_""
click at [277, 121] on select "Choose an option... Pending Applied Excluded (Questions) Excluded (Expired) Exc…" at bounding box center [307, 126] width 60 height 11
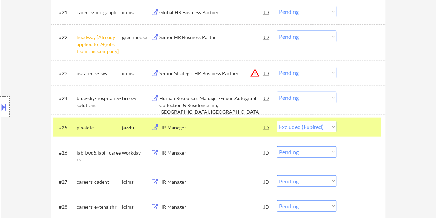
click at [366, 127] on div at bounding box center [361, 127] width 31 height 12
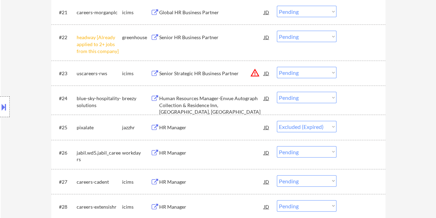
click at [362, 126] on div at bounding box center [361, 127] width 31 height 12
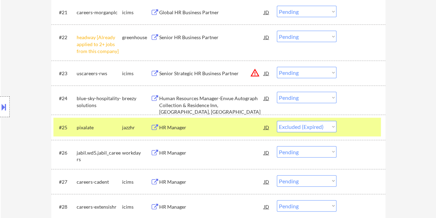
click at [362, 126] on div at bounding box center [361, 127] width 31 height 12
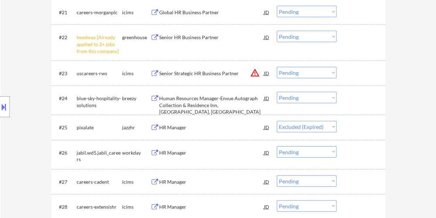
click at [359, 103] on div at bounding box center [361, 98] width 31 height 12
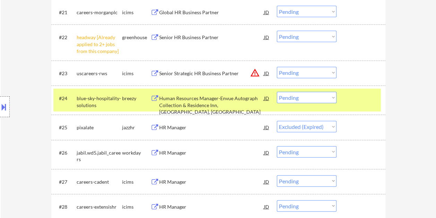
click at [211, 96] on div "Human Resources Manager-Envue Autograph Collection & Residence Inn, [GEOGRAPHIC…" at bounding box center [211, 105] width 105 height 20
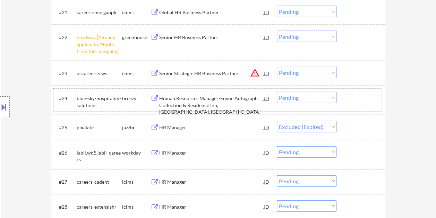
drag, startPoint x: 349, startPoint y: 93, endPoint x: 342, endPoint y: 95, distance: 7.1
click at [349, 93] on div at bounding box center [361, 98] width 31 height 12
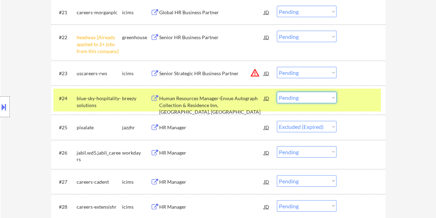
click at [332, 97] on select "Choose an option... Pending Applied Excluded (Questions) Excluded (Expired) Exc…" at bounding box center [307, 97] width 60 height 11
select select ""excluded__expired_""
click at [277, 92] on select "Choose an option... Pending Applied Excluded (Questions) Excluded (Expired) Exc…" at bounding box center [307, 97] width 60 height 11
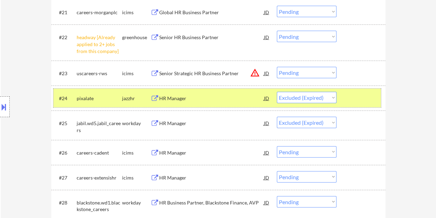
click at [350, 96] on div at bounding box center [361, 98] width 31 height 12
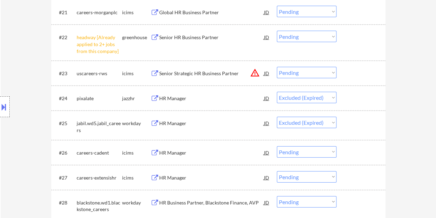
click at [345, 125] on div "#25 jabil.wd5.jabil_careers workday HR Manager JD warning_amber Choose an optio…" at bounding box center [216, 125] width 327 height 23
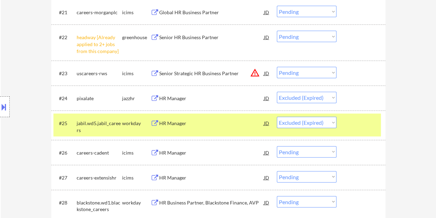
click at [214, 125] on div "HR Manager" at bounding box center [211, 123] width 105 height 7
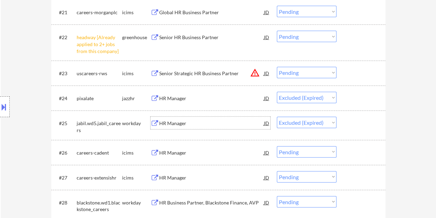
drag, startPoint x: 347, startPoint y: 123, endPoint x: 331, endPoint y: 126, distance: 16.2
click at [345, 124] on div "#25 jabil.wd5.jabil_careers workday HR Manager JD warning_amber Choose an optio…" at bounding box center [216, 125] width 327 height 23
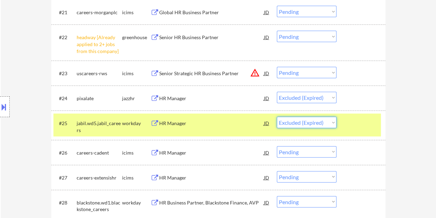
click at [324, 124] on select "Choose an option... Pending Applied Excluded (Questions) Excluded (Expired) Exc…" at bounding box center [307, 122] width 60 height 11
select select ""excluded__expired_""
click at [277, 117] on select "Choose an option... Pending Applied Excluded (Questions) Excluded (Expired) Exc…" at bounding box center [307, 122] width 60 height 11
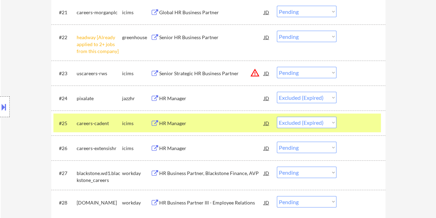
click at [349, 121] on div at bounding box center [361, 123] width 31 height 12
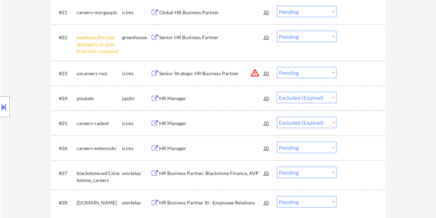
scroll to position [806, 0]
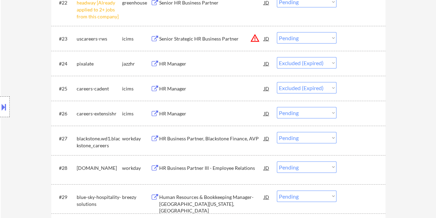
click at [363, 139] on div at bounding box center [361, 138] width 31 height 12
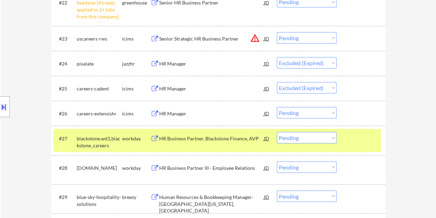
click at [227, 142] on div "HR Business Partner, Blackstone Finance, AVP" at bounding box center [211, 138] width 105 height 12
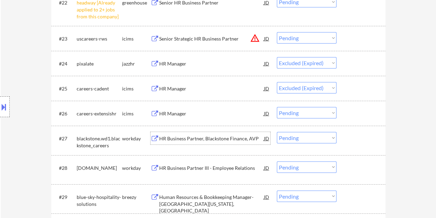
click at [356, 139] on div at bounding box center [361, 138] width 31 height 12
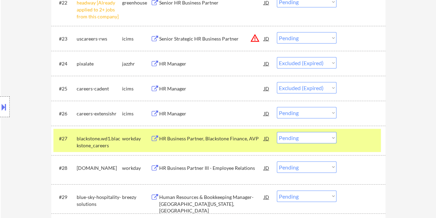
click at [333, 137] on select "Choose an option... Pending Applied Excluded (Questions) Excluded (Expired) Exc…" at bounding box center [307, 137] width 60 height 11
click at [277, 132] on select "Choose an option... Pending Applied Excluded (Questions) Excluded (Expired) Exc…" at bounding box center [307, 137] width 60 height 11
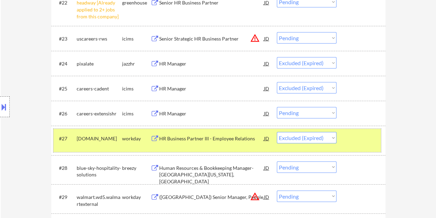
click at [368, 139] on div at bounding box center [361, 138] width 31 height 12
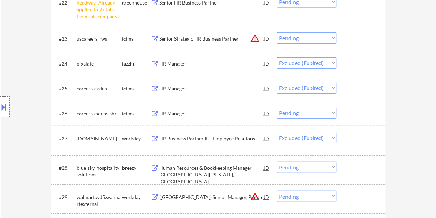
click at [367, 140] on div at bounding box center [361, 138] width 31 height 12
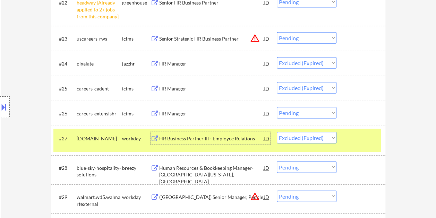
click at [200, 137] on div "HR Business Partner III - Employee Relations" at bounding box center [211, 138] width 105 height 7
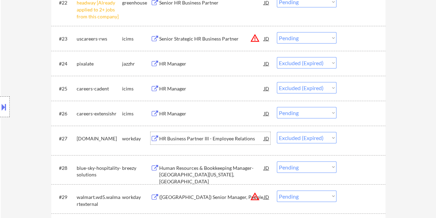
drag, startPoint x: 343, startPoint y: 142, endPoint x: 338, endPoint y: 141, distance: 4.7
click at [342, 142] on div "#27 [DOMAIN_NAME] workday HR Business Partner III - Employee Relations JD warni…" at bounding box center [216, 140] width 327 height 23
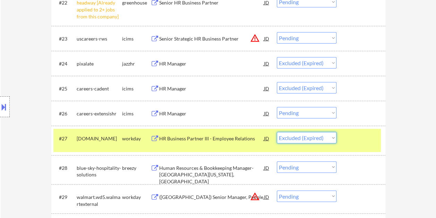
click at [328, 139] on select "Choose an option... Pending Applied Excluded (Questions) Excluded (Expired) Exc…" at bounding box center [307, 137] width 60 height 11
select select ""excluded__expired_""
click at [277, 132] on select "Choose an option... Pending Applied Excluded (Questions) Excluded (Expired) Exc…" at bounding box center [307, 137] width 60 height 11
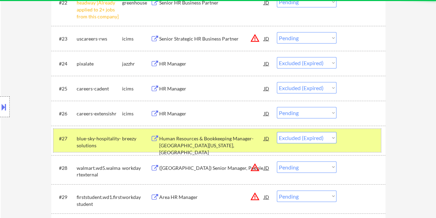
click at [363, 137] on div at bounding box center [361, 138] width 31 height 12
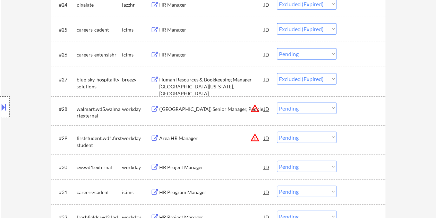
scroll to position [876, 0]
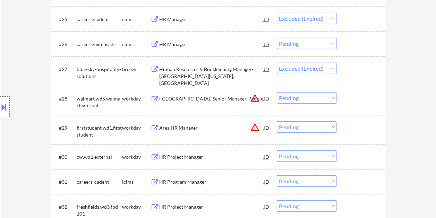
click at [358, 98] on div at bounding box center [361, 98] width 31 height 12
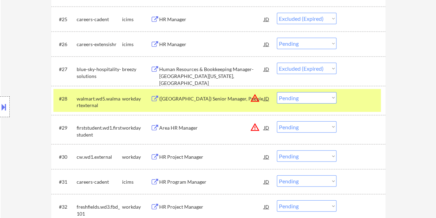
click at [199, 94] on div "([GEOGRAPHIC_DATA]) Senior Manager, People" at bounding box center [211, 98] width 105 height 12
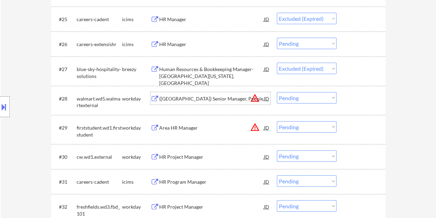
drag, startPoint x: 353, startPoint y: 96, endPoint x: 330, endPoint y: 99, distance: 23.4
click at [353, 97] on div at bounding box center [361, 98] width 31 height 12
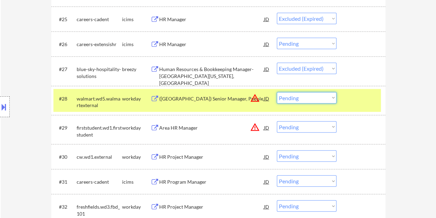
click at [321, 97] on select "Choose an option... Pending Applied Excluded (Questions) Excluded (Expired) Exc…" at bounding box center [307, 97] width 60 height 11
click at [277, 92] on select "Choose an option... Pending Applied Excluded (Questions) Excluded (Expired) Exc…" at bounding box center [307, 97] width 60 height 11
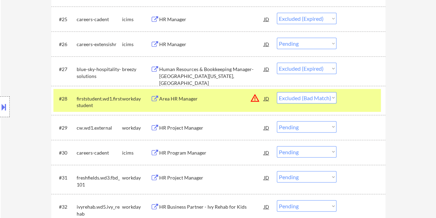
click at [357, 97] on div at bounding box center [361, 98] width 31 height 12
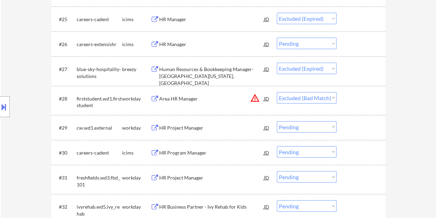
click at [360, 97] on div at bounding box center [361, 98] width 31 height 12
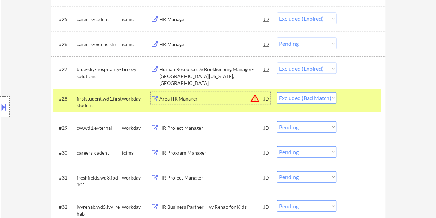
click at [211, 98] on div "Area HR Manager" at bounding box center [211, 98] width 105 height 7
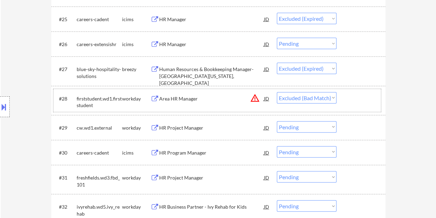
click at [349, 96] on div at bounding box center [361, 98] width 31 height 12
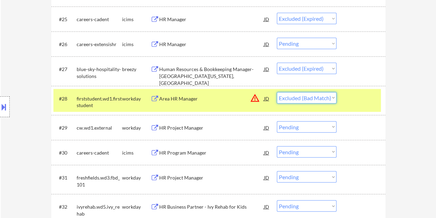
click at [330, 97] on select "Choose an option... Pending Applied Excluded (Questions) Excluded (Expired) Exc…" at bounding box center [307, 97] width 60 height 11
click at [277, 92] on select "Choose an option... Pending Applied Excluded (Questions) Excluded (Expired) Exc…" at bounding box center [307, 97] width 60 height 11
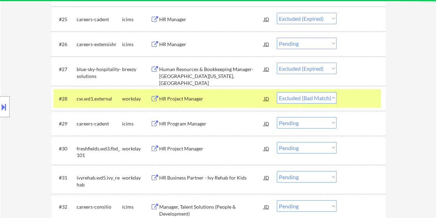
click at [356, 92] on div at bounding box center [361, 98] width 31 height 12
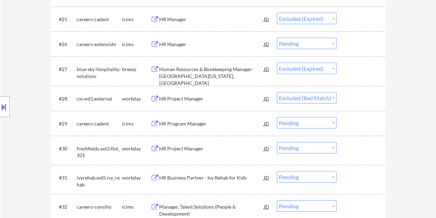
click at [351, 96] on div at bounding box center [361, 98] width 31 height 12
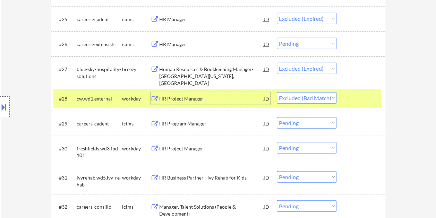
click at [233, 102] on div "HR Project Manager" at bounding box center [211, 98] width 105 height 12
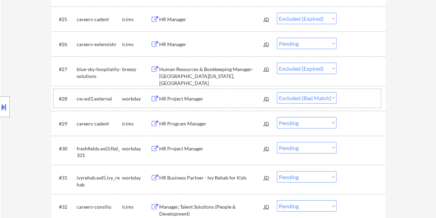
click at [358, 103] on div at bounding box center [361, 98] width 31 height 12
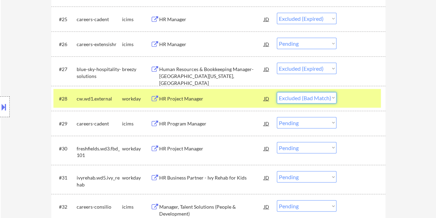
click at [324, 99] on select "Choose an option... Pending Applied Excluded (Questions) Excluded (Expired) Exc…" at bounding box center [307, 97] width 60 height 11
click at [312, 98] on select "Choose an option... Pending Applied Excluded (Questions) Excluded (Expired) Exc…" at bounding box center [307, 97] width 60 height 11
select select ""applied""
click at [277, 92] on select "Choose an option... Pending Applied Excluded (Questions) Excluded (Expired) Exc…" at bounding box center [307, 97] width 60 height 11
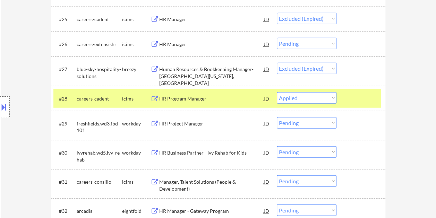
click at [360, 96] on div at bounding box center [361, 98] width 31 height 12
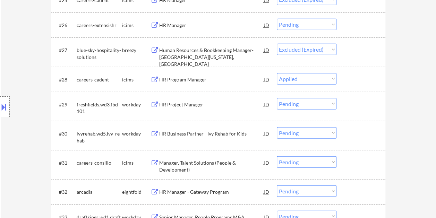
scroll to position [910, 0]
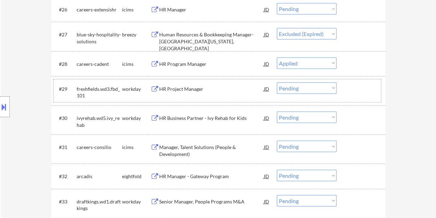
click at [349, 92] on div at bounding box center [361, 88] width 31 height 12
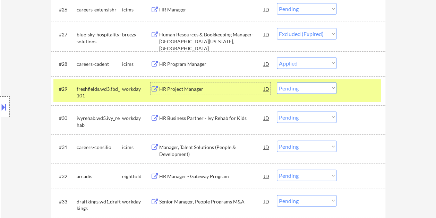
click at [208, 91] on div "HR Project Manager" at bounding box center [211, 89] width 105 height 7
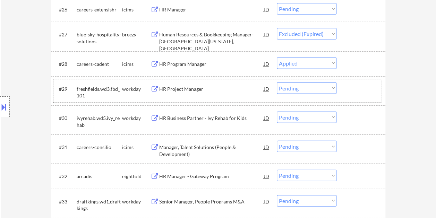
click at [344, 90] on div "#29 freshfields.wd3.fbd_101 workday HR Project Manager JD warning_amber Choose …" at bounding box center [216, 90] width 327 height 23
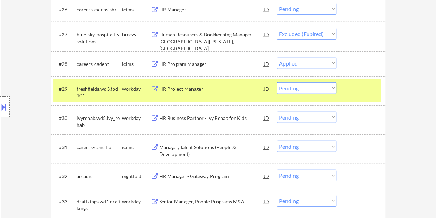
click at [238, 94] on div "HR Project Manager" at bounding box center [211, 88] width 105 height 12
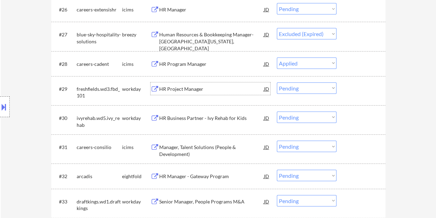
click at [350, 88] on div at bounding box center [361, 88] width 31 height 12
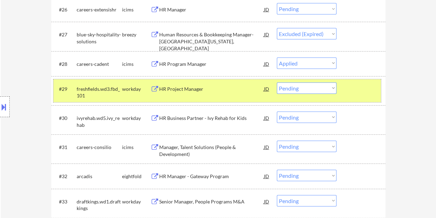
click at [190, 88] on div "HR Project Manager" at bounding box center [211, 89] width 105 height 7
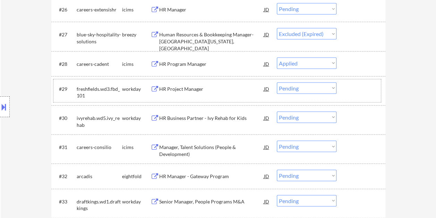
drag, startPoint x: 362, startPoint y: 85, endPoint x: 340, endPoint y: 92, distance: 22.8
click at [360, 88] on div at bounding box center [361, 88] width 31 height 12
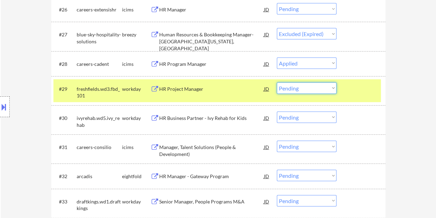
click at [333, 89] on select "Choose an option... Pending Applied Excluded (Questions) Excluded (Expired) Exc…" at bounding box center [307, 87] width 60 height 11
click at [277, 82] on select "Choose an option... Pending Applied Excluded (Questions) Excluded (Expired) Exc…" at bounding box center [307, 87] width 60 height 11
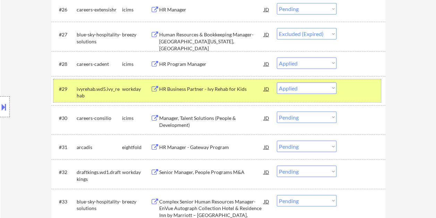
click at [354, 93] on div at bounding box center [361, 88] width 31 height 12
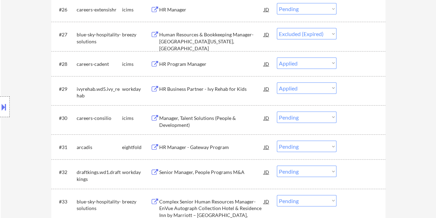
click at [359, 94] on div at bounding box center [361, 88] width 31 height 12
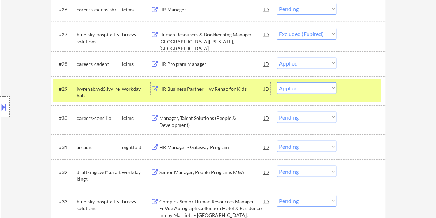
click at [210, 89] on div "HR Business Partner - Ivy Rehab for Kids" at bounding box center [211, 89] width 105 height 7
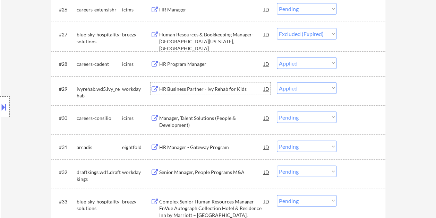
click at [348, 85] on div at bounding box center [361, 88] width 31 height 12
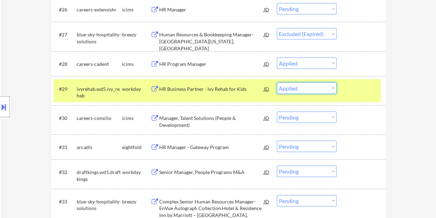
click at [333, 89] on select "Choose an option... Pending Applied Excluded (Questions) Excluded (Expired) Exc…" at bounding box center [307, 87] width 60 height 11
select select ""excluded""
click at [277, 82] on select "Choose an option... Pending Applied Excluded (Questions) Excluded (Expired) Exc…" at bounding box center [307, 87] width 60 height 11
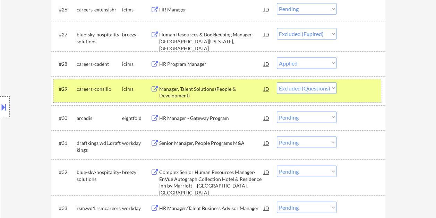
click at [353, 90] on div at bounding box center [361, 88] width 31 height 12
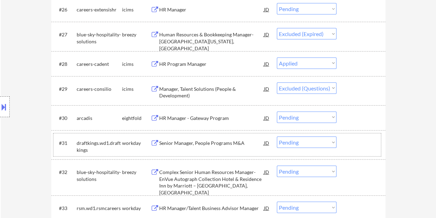
click at [354, 148] on div at bounding box center [361, 143] width 31 height 12
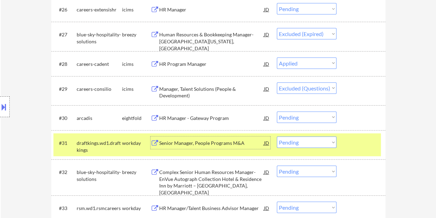
click at [182, 146] on div "Senior Manager, People Programs M&A" at bounding box center [211, 143] width 105 height 12
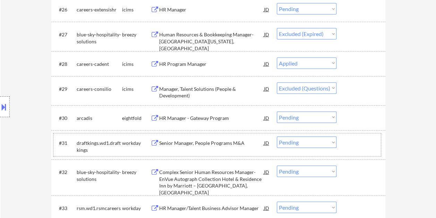
click at [345, 141] on div "#31 draftkings.wd1.draftkings workday Senior Manager, People Programs M&A JD wa…" at bounding box center [216, 144] width 327 height 23
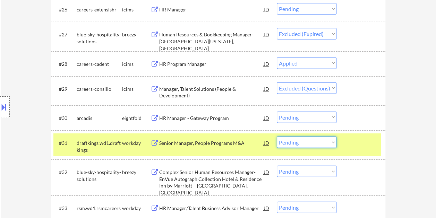
click at [332, 141] on select "Choose an option... Pending Applied Excluded (Questions) Excluded (Expired) Exc…" at bounding box center [307, 142] width 60 height 11
click at [277, 137] on select "Choose an option... Pending Applied Excluded (Questions) Excluded (Expired) Exc…" at bounding box center [307, 142] width 60 height 11
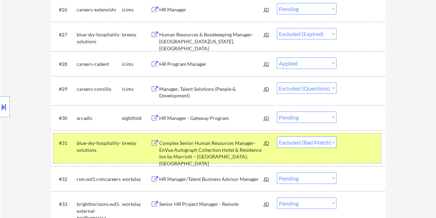
click at [362, 145] on div at bounding box center [361, 143] width 31 height 12
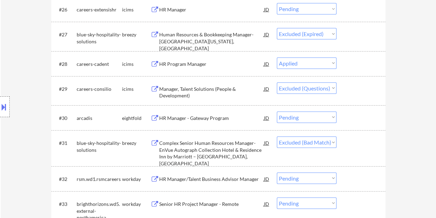
click at [360, 145] on div at bounding box center [361, 143] width 31 height 12
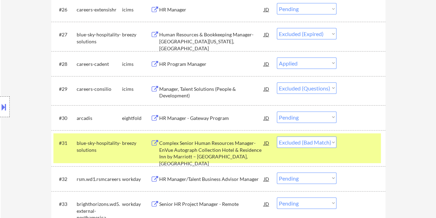
click at [216, 150] on div "Complex Senior Human Resources Manager-EnVue Autograph Collection Hotel & Resid…" at bounding box center [211, 153] width 105 height 27
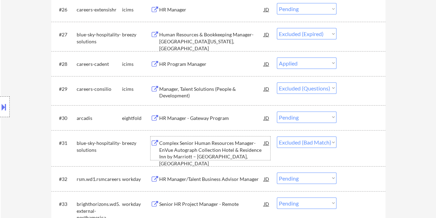
click at [361, 151] on div "#31 blue-sky-hospitality-solutions breezy Complex Senior Human Resources Manage…" at bounding box center [216, 148] width 327 height 30
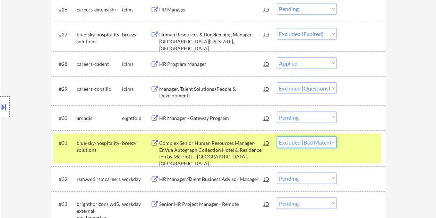
click at [334, 141] on select "Choose an option... Pending Applied Excluded (Questions) Excluded (Expired) Exc…" at bounding box center [307, 142] width 60 height 11
select select ""excluded__expired_""
click at [277, 137] on select "Choose an option... Pending Applied Excluded (Questions) Excluded (Expired) Exc…" at bounding box center [307, 142] width 60 height 11
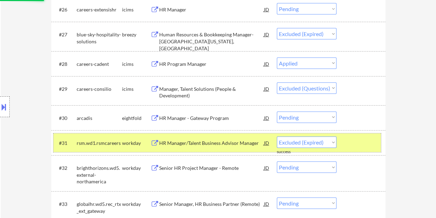
click at [351, 142] on div at bounding box center [361, 143] width 31 height 12
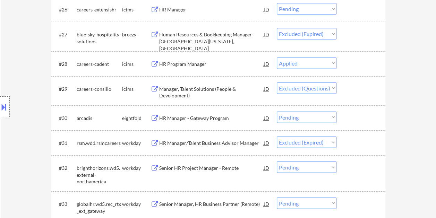
click at [361, 140] on div at bounding box center [361, 143] width 31 height 12
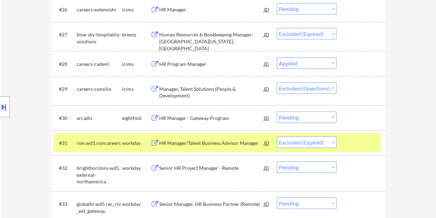
click at [233, 143] on div "HR Manager/Talent Business Advisor Manager" at bounding box center [211, 143] width 105 height 7
